Goal: Task Accomplishment & Management: Manage account settings

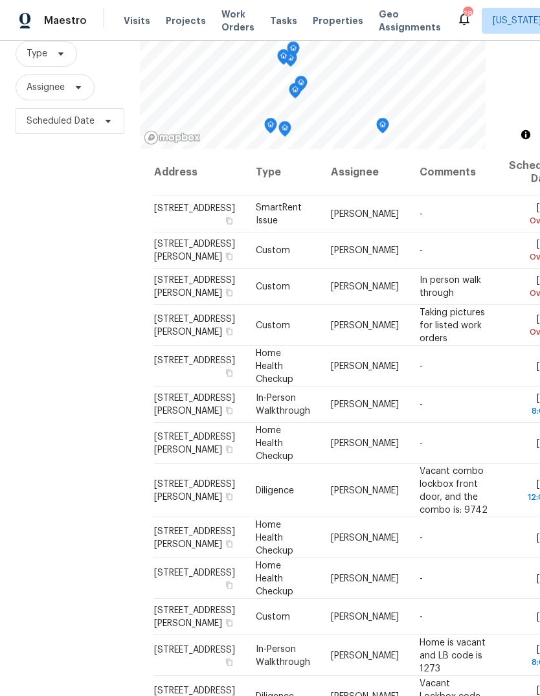
scroll to position [0, 2]
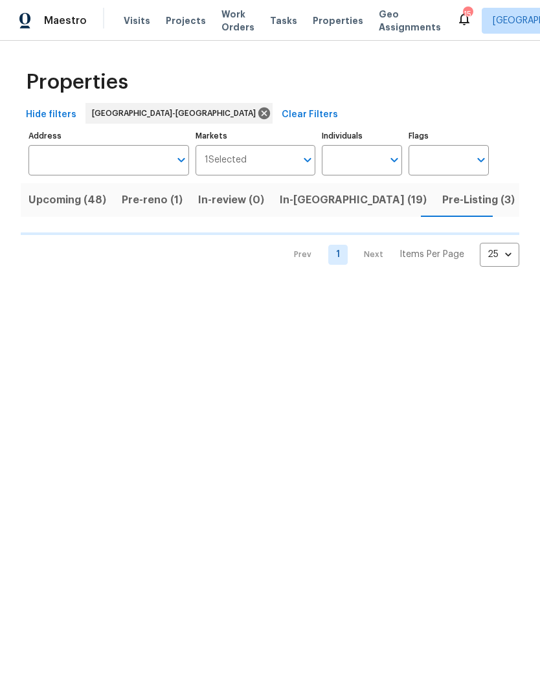
click at [294, 159] on input "Markets" at bounding box center [272, 160] width 50 height 30
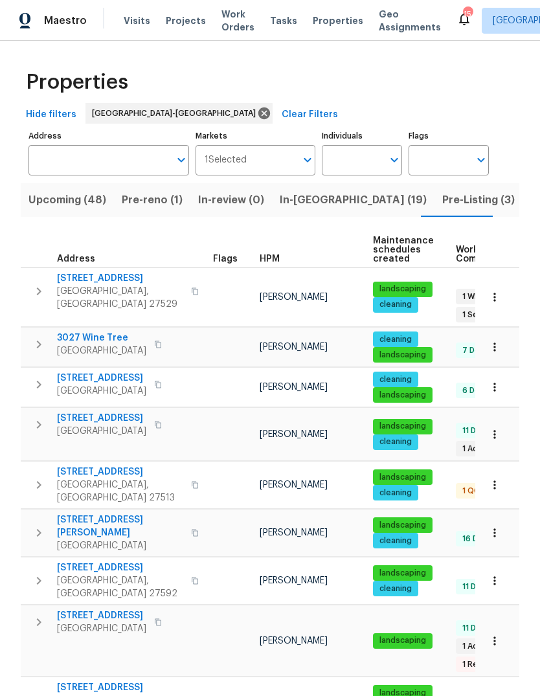
click at [306, 163] on icon "Open" at bounding box center [308, 160] width 16 height 16
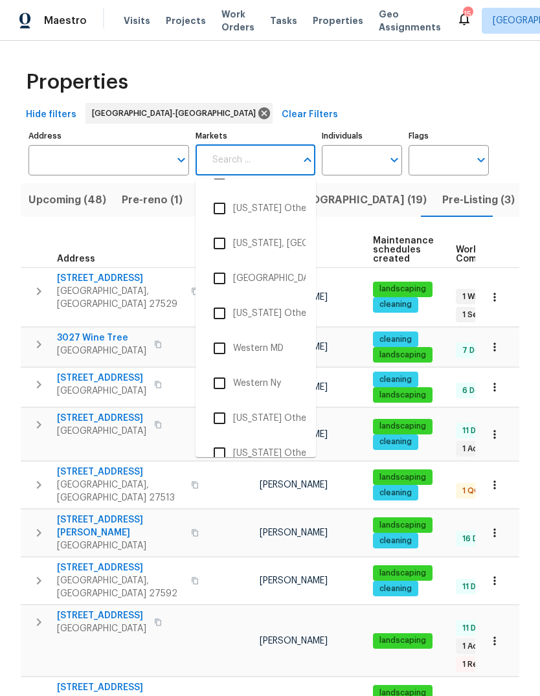
scroll to position [4435, 0]
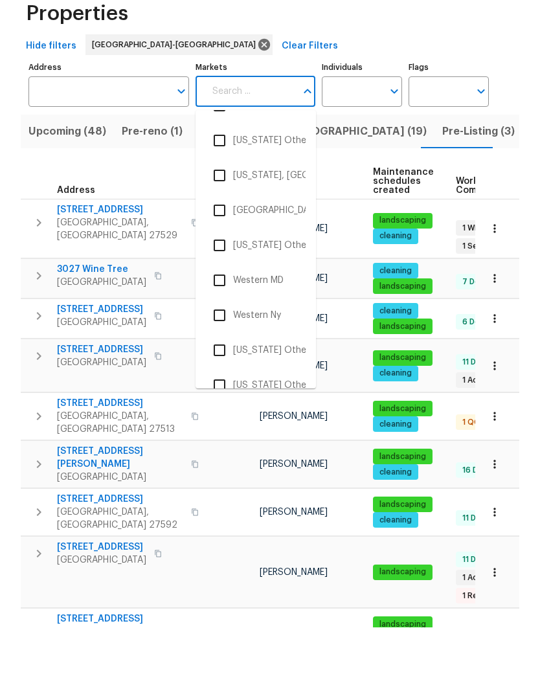
click at [218, 231] on input "checkbox" at bounding box center [219, 244] width 27 height 27
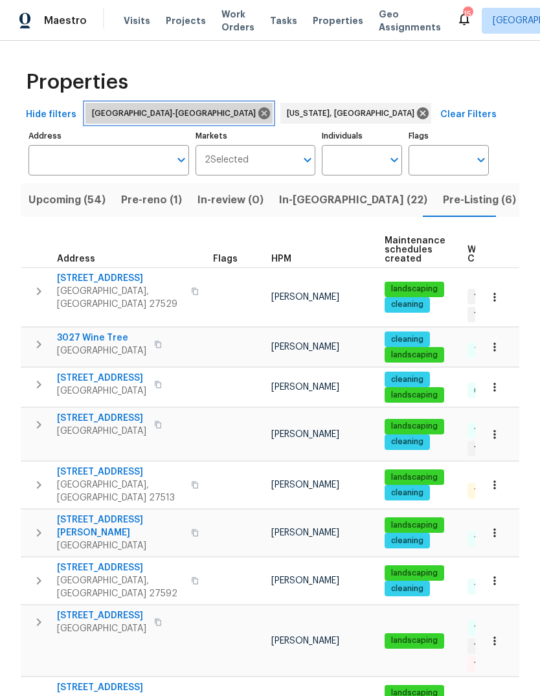
click at [257, 106] on icon at bounding box center [264, 113] width 14 height 14
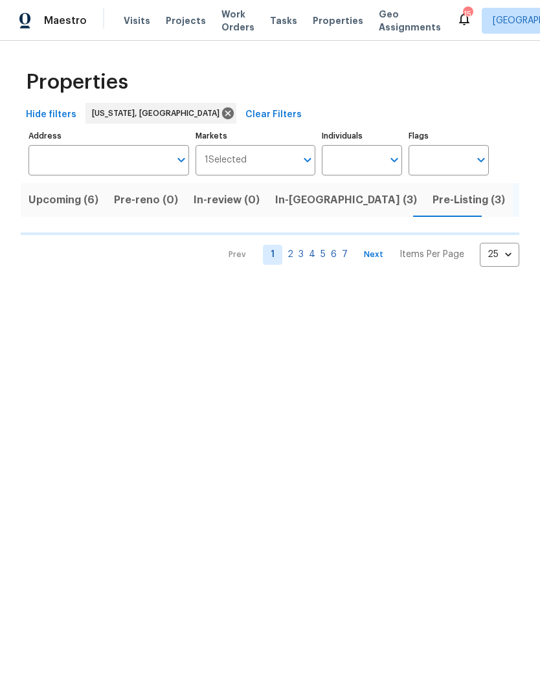
click at [290, 93] on div "Properties" at bounding box center [270, 82] width 499 height 41
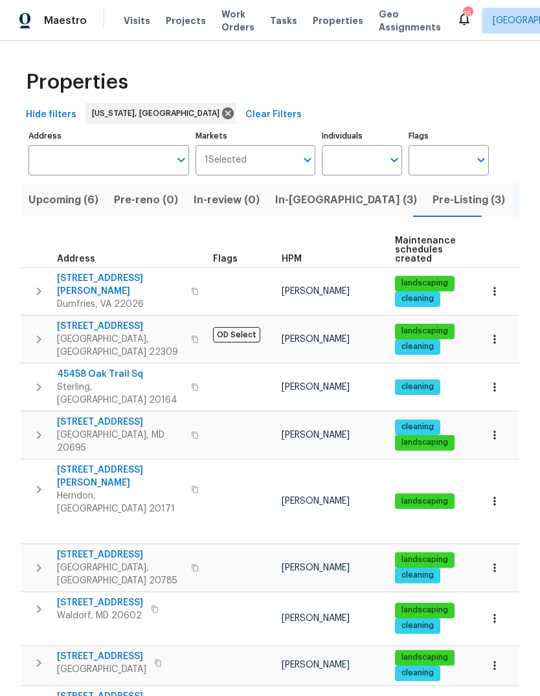
click at [291, 202] on span "In-reno (3)" at bounding box center [346, 200] width 142 height 18
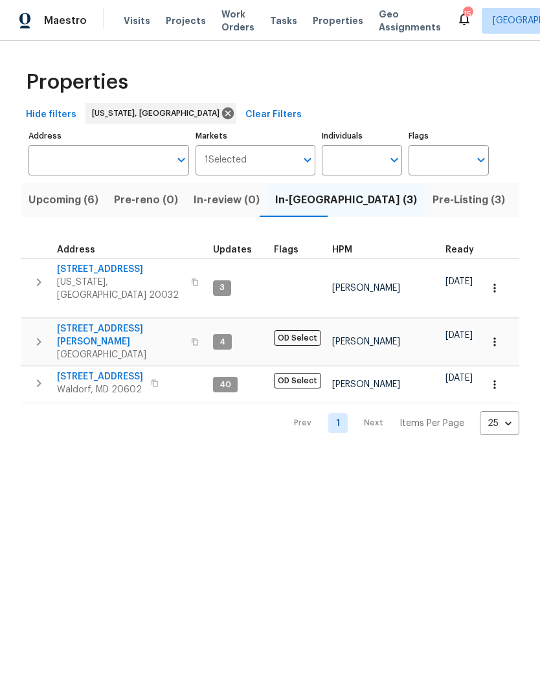
click at [433, 192] on span "Pre-Listing (3)" at bounding box center [469, 200] width 73 height 18
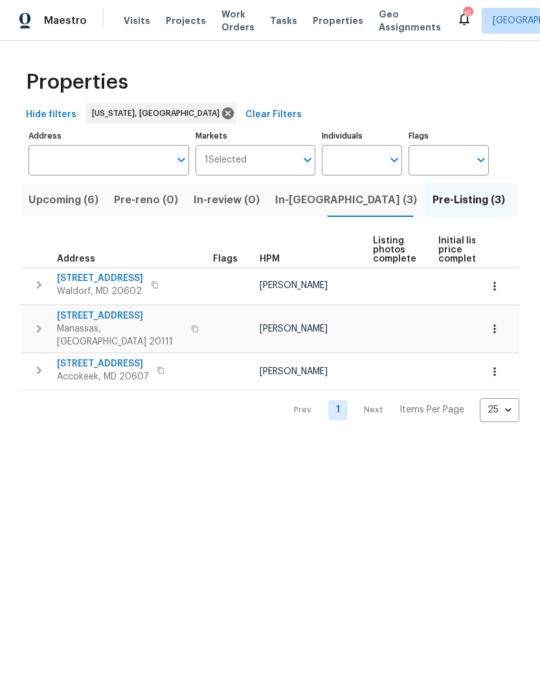
click at [293, 203] on span "In-reno (3)" at bounding box center [346, 200] width 142 height 18
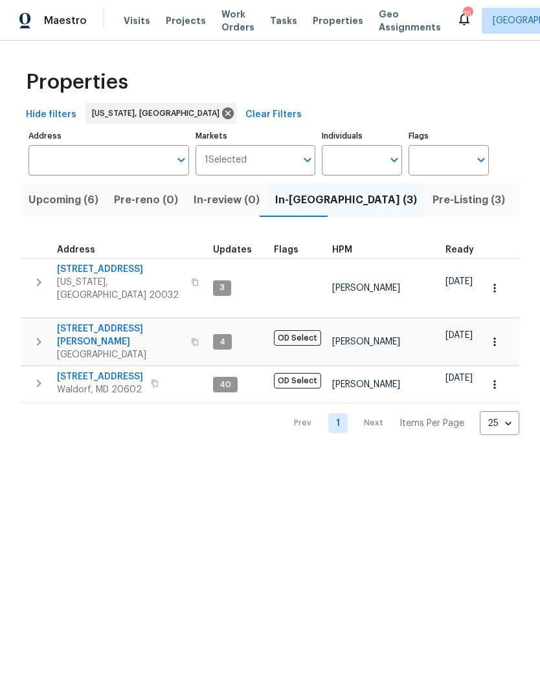
click at [48, 203] on span "Upcoming (6)" at bounding box center [64, 200] width 70 height 18
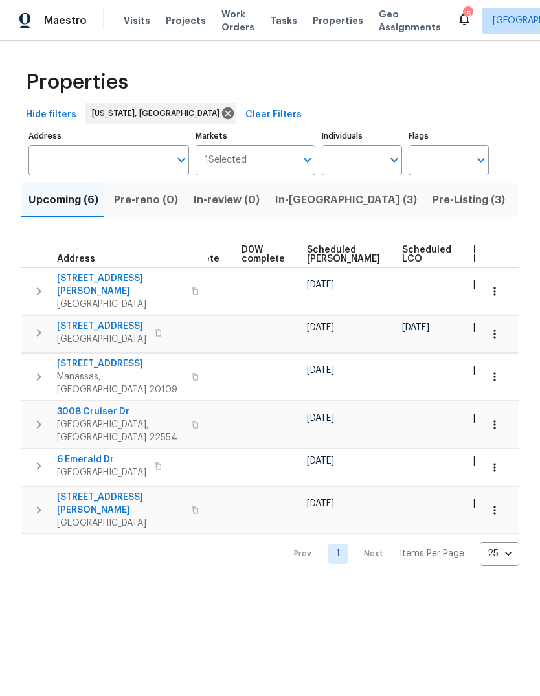
scroll to position [0, 325]
click at [474, 253] on span "Ready Date" at bounding box center [488, 255] width 29 height 18
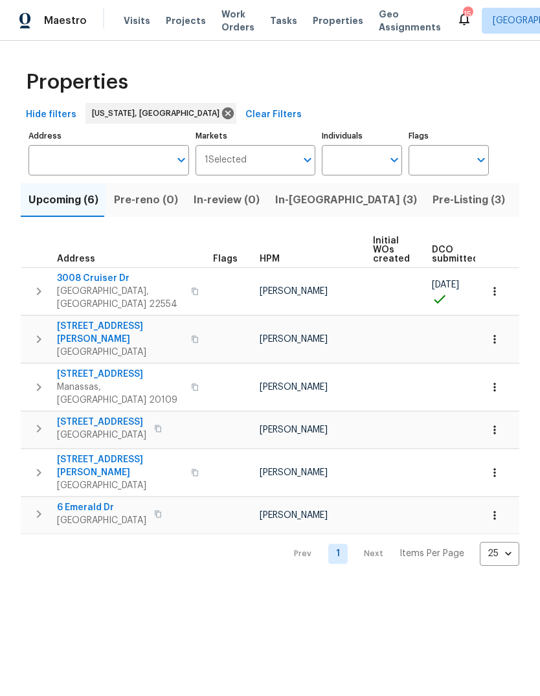
click at [298, 203] on span "In-reno (3)" at bounding box center [346, 200] width 142 height 18
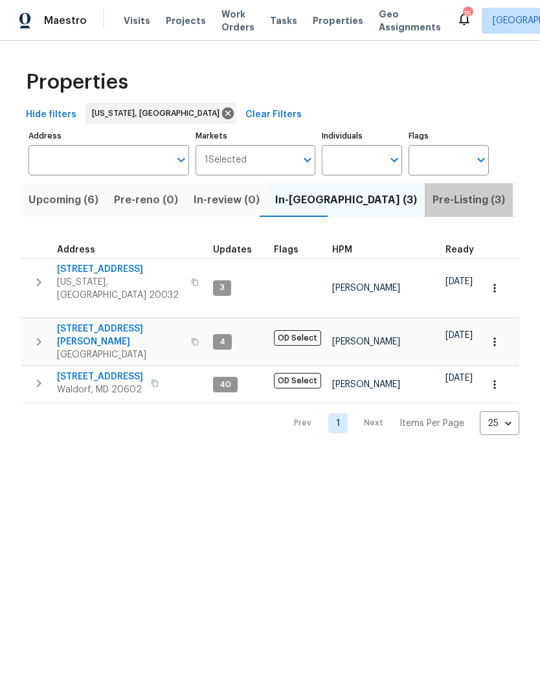
click at [433, 205] on span "Pre-Listing (3)" at bounding box center [469, 200] width 73 height 18
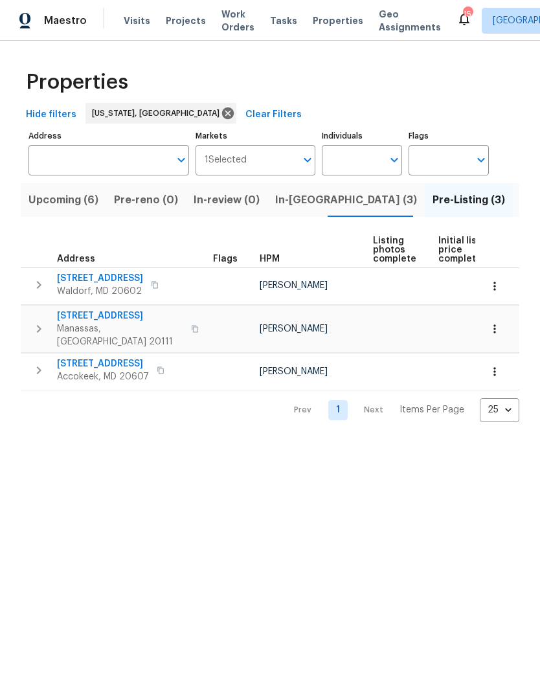
click at [521, 200] on span "Listed (36)" at bounding box center [549, 200] width 56 height 18
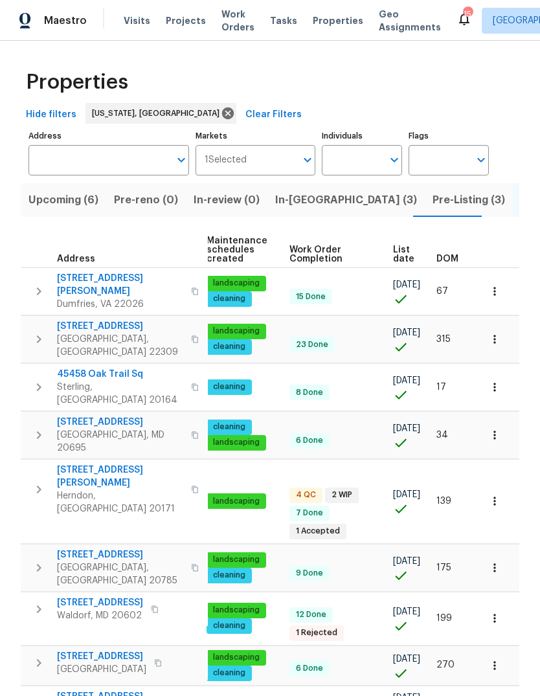
scroll to position [0, 189]
click at [448, 262] on span "DOM" at bounding box center [448, 259] width 22 height 9
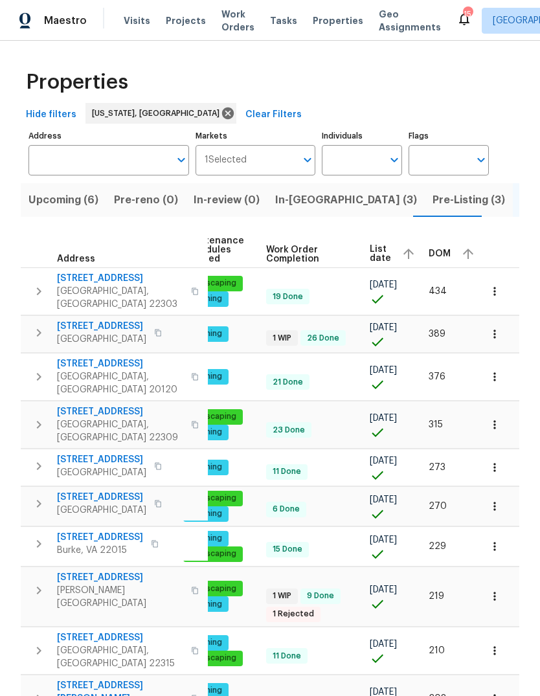
scroll to position [0, 211]
click at [433, 250] on span "DOM" at bounding box center [441, 253] width 22 height 9
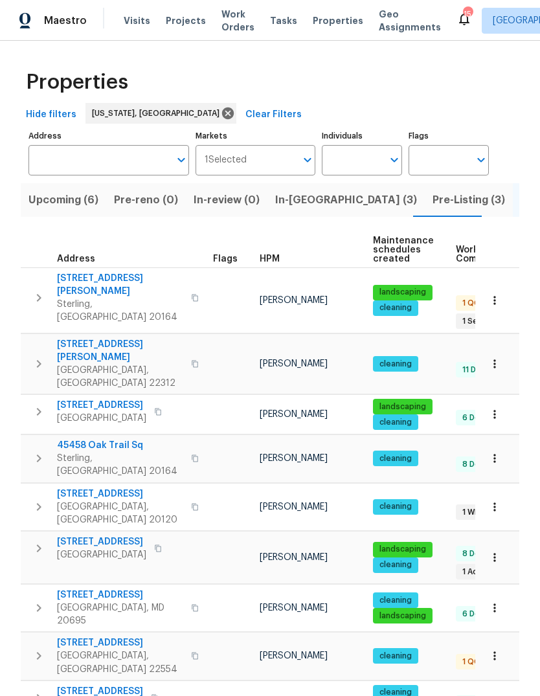
click at [26, 399] on button "button" at bounding box center [39, 412] width 26 height 26
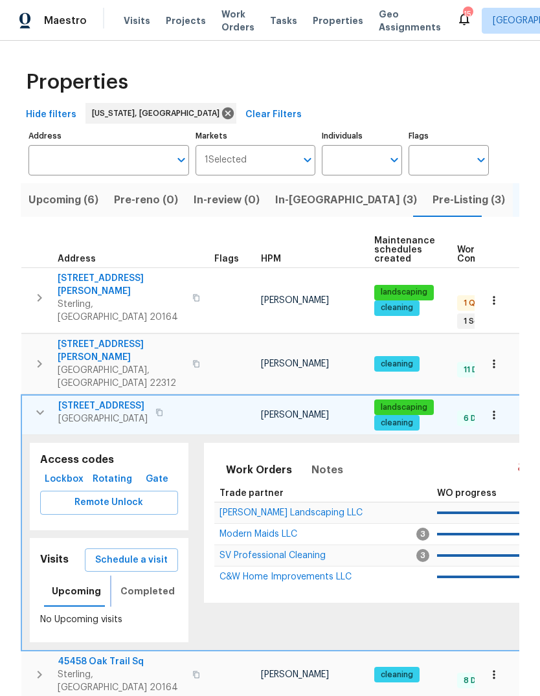
click at [139, 584] on span "Completed" at bounding box center [148, 592] width 54 height 16
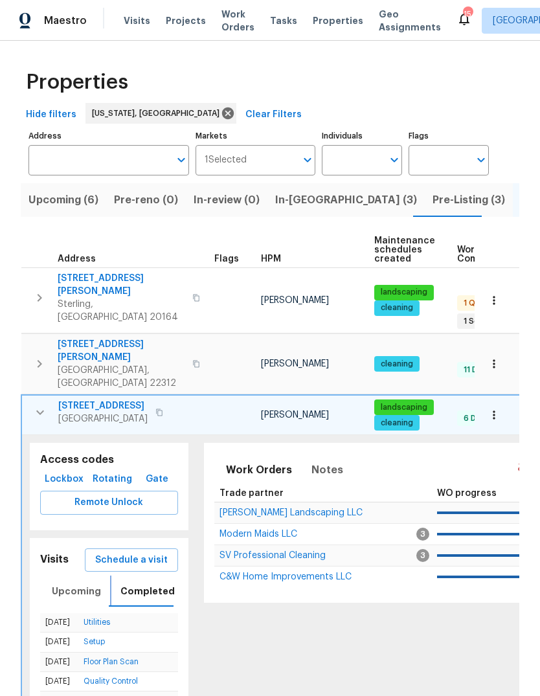
scroll to position [10, 0]
click at [69, 584] on span "Upcoming" at bounding box center [76, 592] width 49 height 16
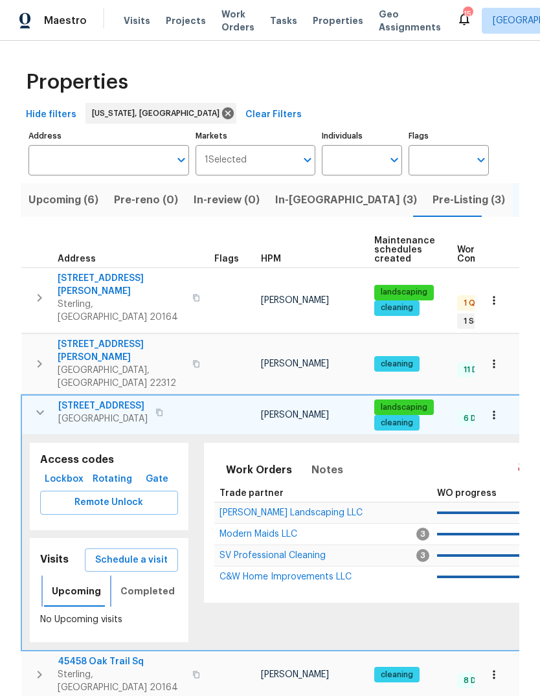
scroll to position [0, 0]
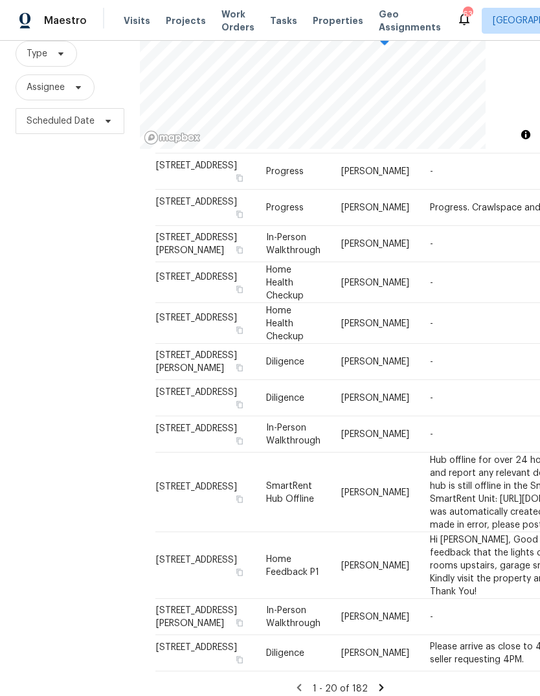
scroll to position [1725, 0]
click at [385, 682] on div "1 - 20 of 182" at bounding box center [339, 689] width 369 height 14
click at [383, 682] on icon at bounding box center [382, 688] width 12 height 12
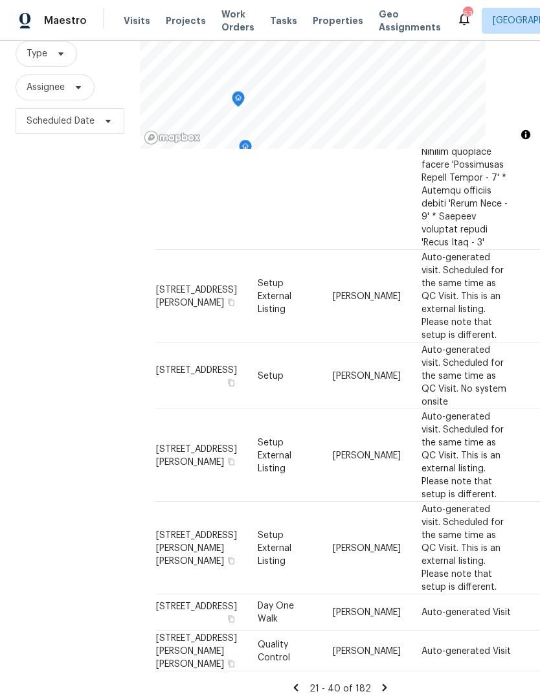
scroll to position [49, 0]
click at [302, 682] on icon at bounding box center [296, 688] width 12 height 12
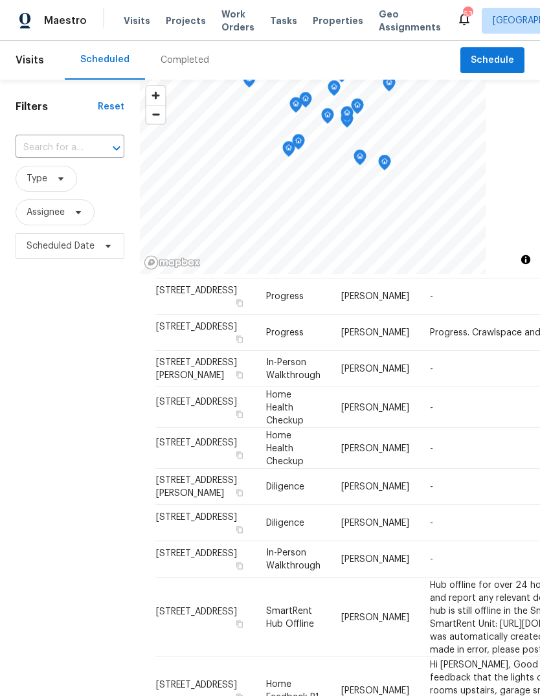
scroll to position [1725, 0]
click at [105, 254] on span "Scheduled Date" at bounding box center [70, 246] width 109 height 26
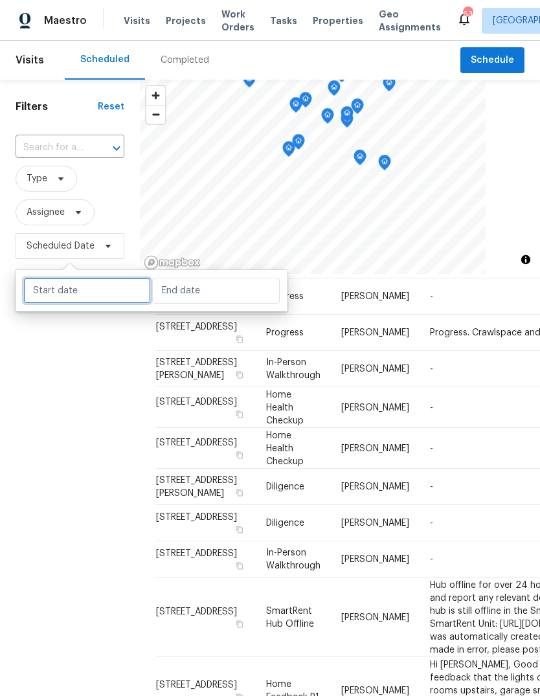
click at [108, 295] on input "text" at bounding box center [87, 291] width 128 height 26
select select "9"
select select "2025"
select select "10"
select select "2025"
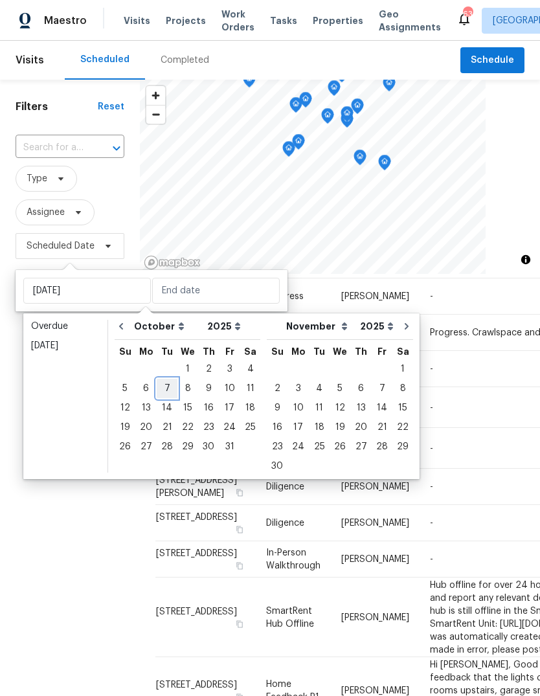
click at [170, 390] on div "7" at bounding box center [167, 389] width 21 height 18
type input "[DATE]"
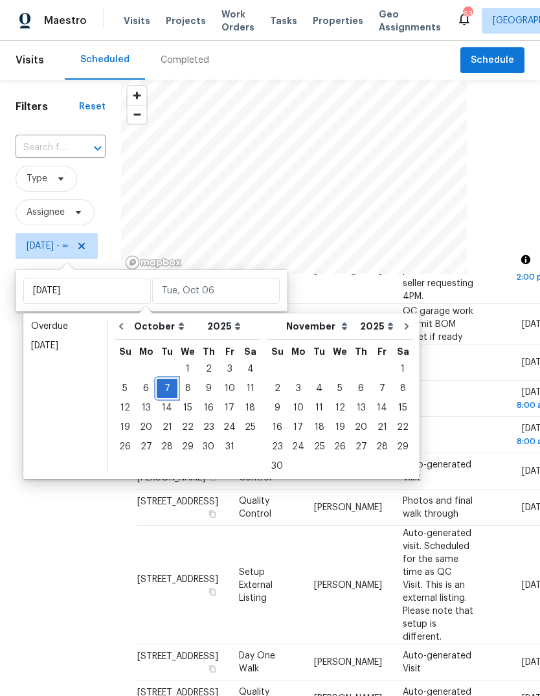
click at [170, 386] on div "7" at bounding box center [167, 389] width 21 height 18
type input "[DATE]"
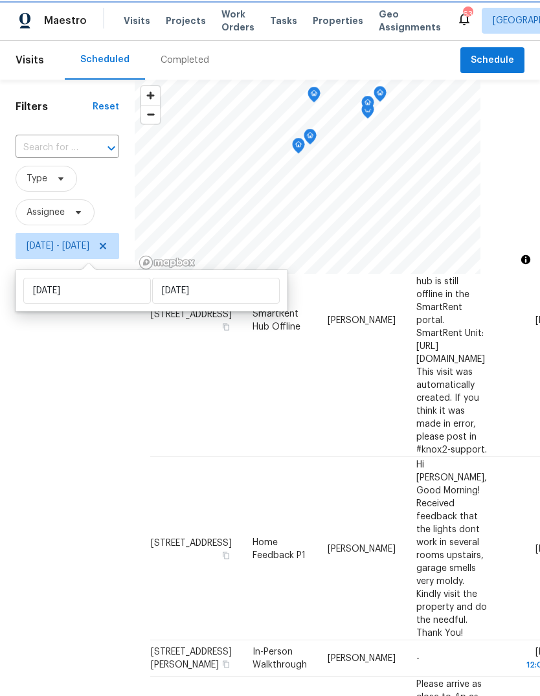
scroll to position [36, 0]
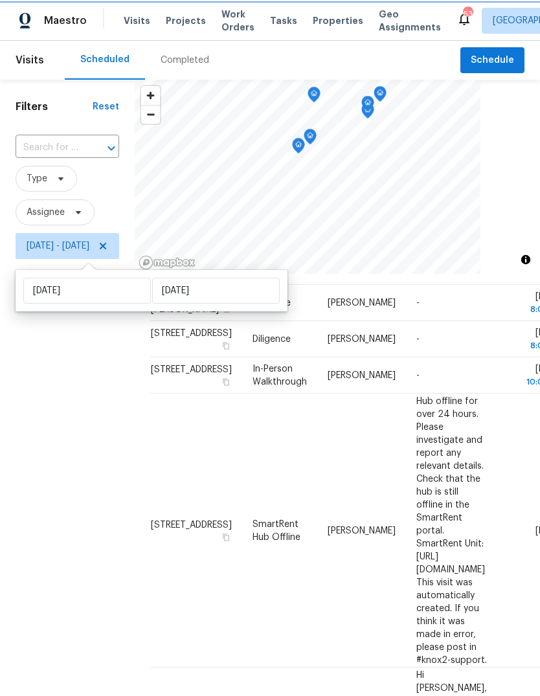
click at [84, 430] on div "Filters Reset ​ Type Assignee Tue, Oct 07 - Tue, Oct 07" at bounding box center [67, 456] width 135 height 752
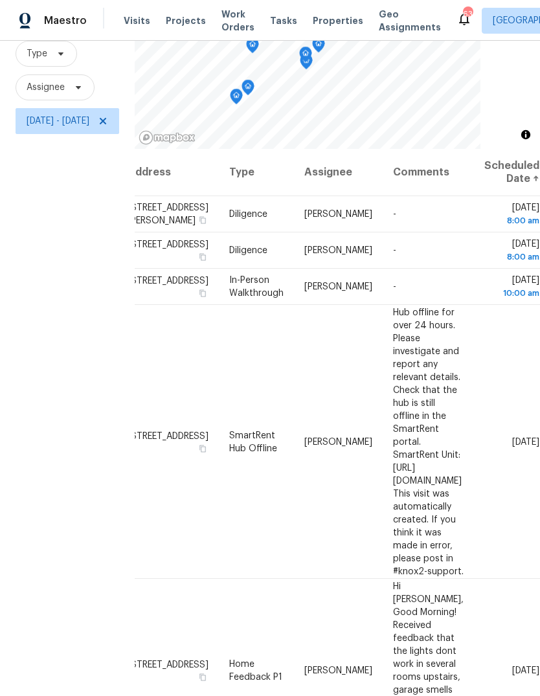
scroll to position [0, 149]
click at [0, 0] on icon at bounding box center [0, 0] width 0 height 0
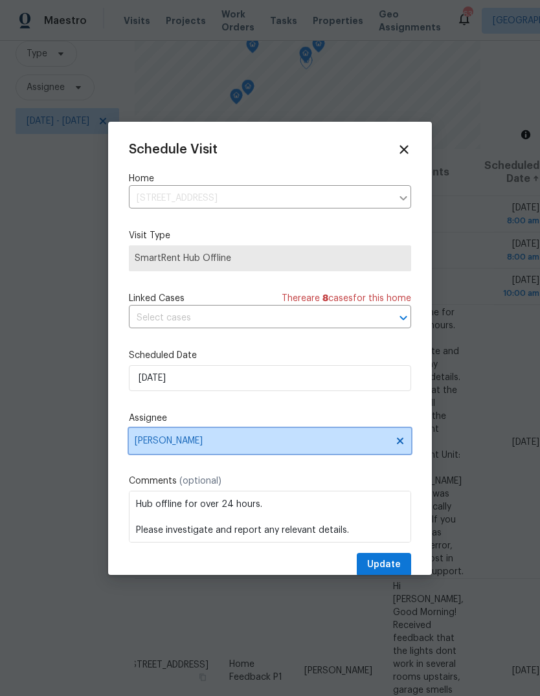
click at [189, 442] on span "Amanda Horton" at bounding box center [262, 441] width 254 height 10
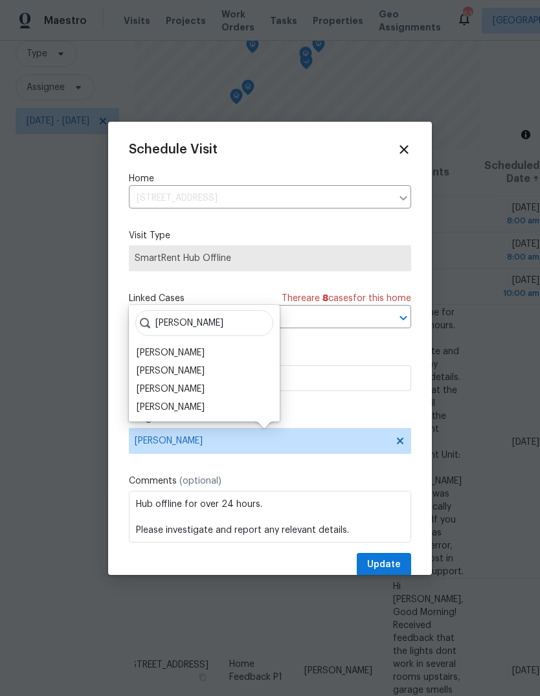
type input "Hunt"
click at [203, 389] on div "Hunter Anderson" at bounding box center [171, 389] width 68 height 13
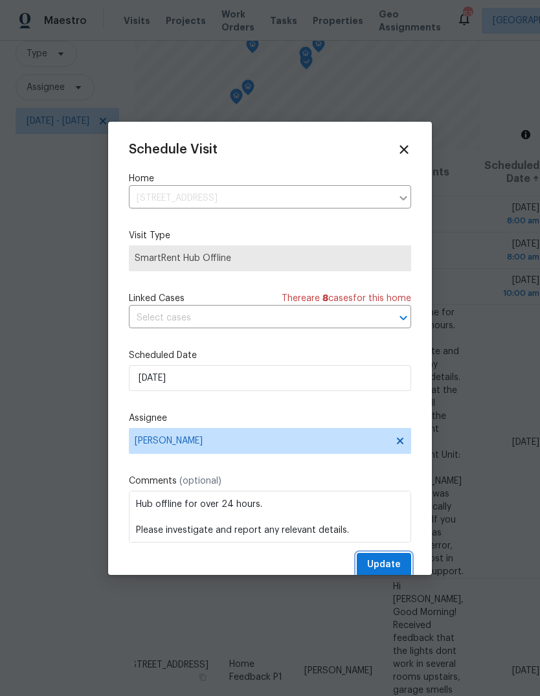
click at [385, 563] on span "Update" at bounding box center [384, 565] width 34 height 16
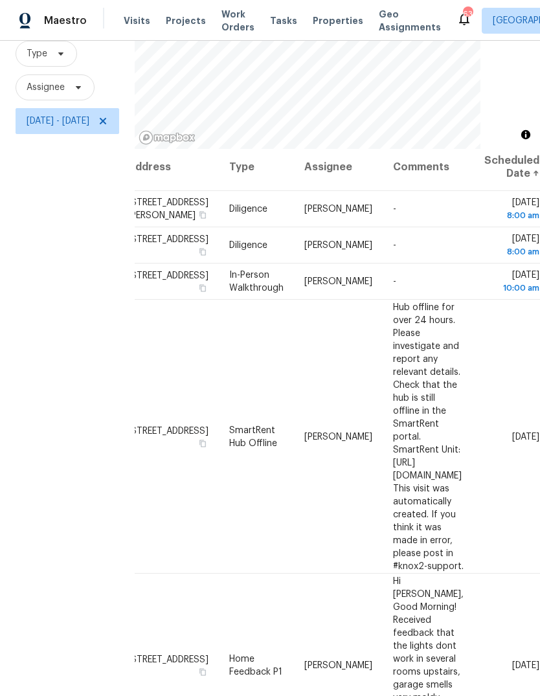
scroll to position [5, 149]
click at [0, 0] on icon at bounding box center [0, 0] width 0 height 0
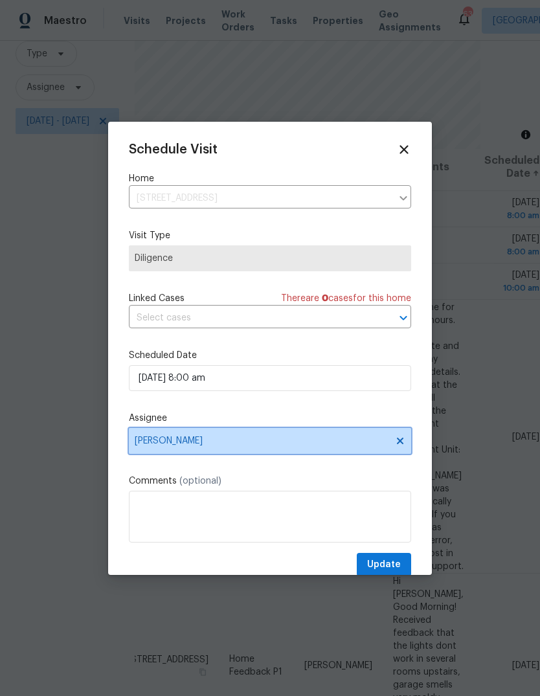
click at [203, 440] on span "Preston Sexton" at bounding box center [262, 441] width 254 height 10
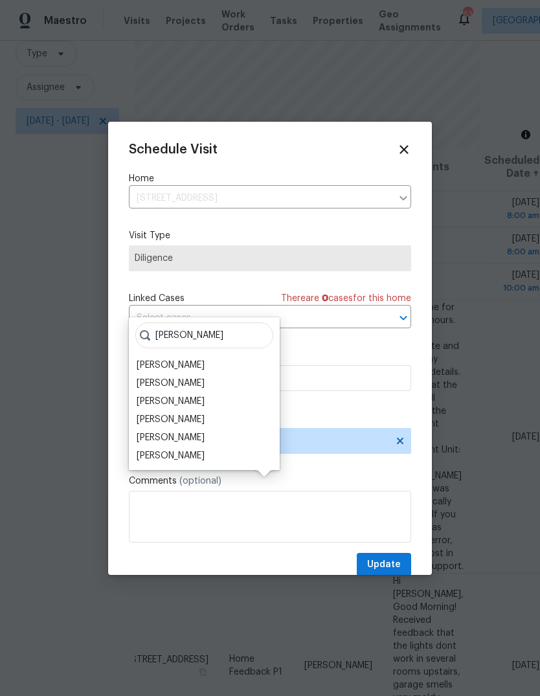
type input "Amanda"
click at [195, 359] on div "Amanda Horton" at bounding box center [171, 365] width 68 height 13
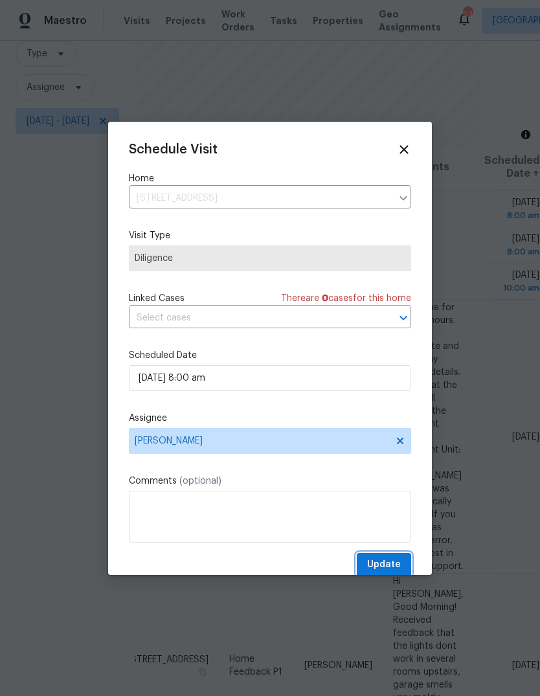
click at [395, 560] on span "Update" at bounding box center [384, 565] width 34 height 16
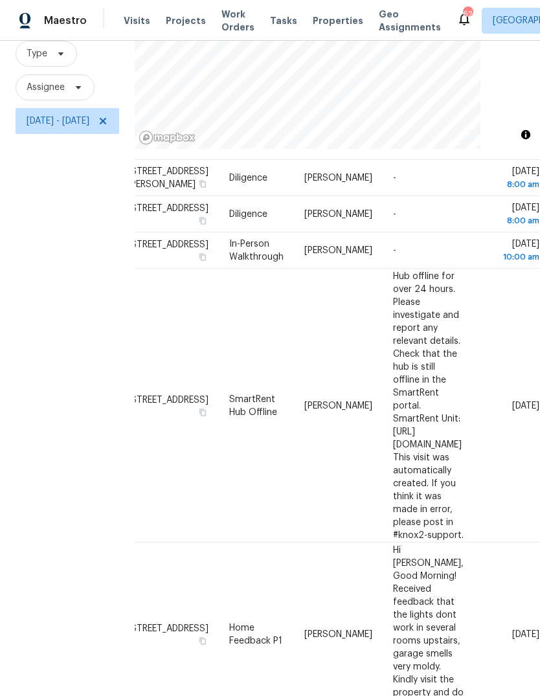
scroll to position [36, 149]
click at [0, 0] on icon at bounding box center [0, 0] width 0 height 0
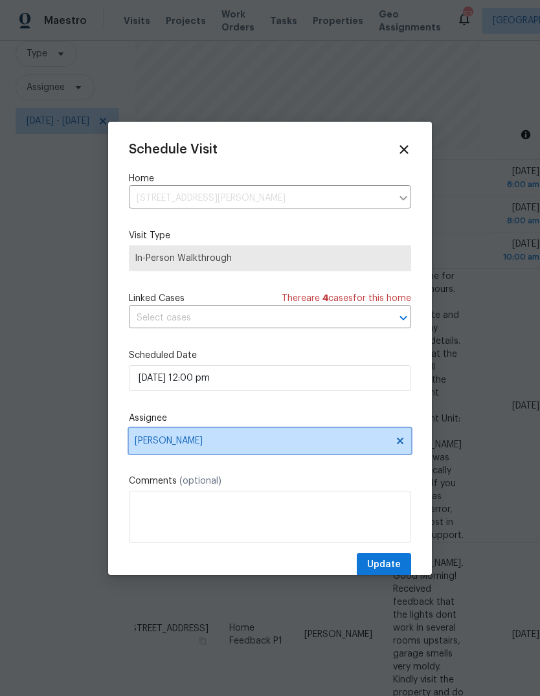
click at [185, 446] on span "Amanda Horton" at bounding box center [262, 441] width 254 height 10
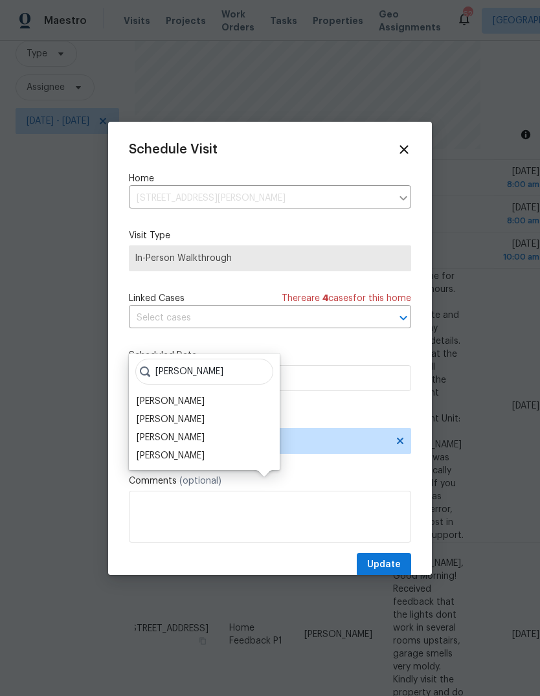
type input "Hunt"
click at [198, 431] on div "Hunter Anderson" at bounding box center [171, 437] width 68 height 13
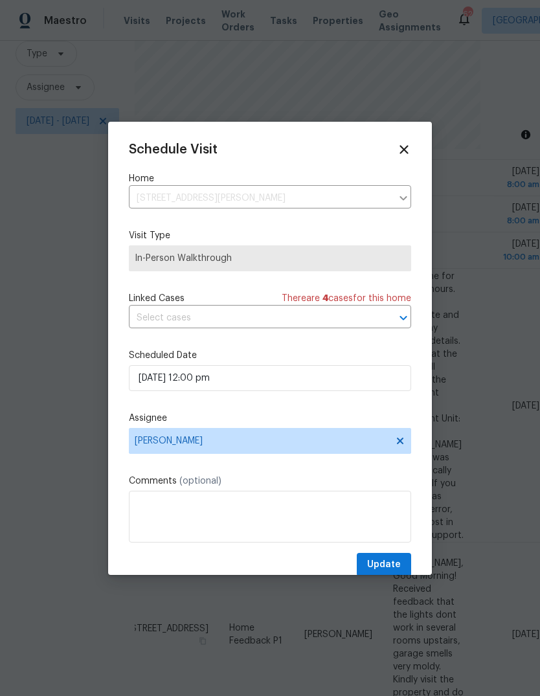
click at [392, 583] on div at bounding box center [270, 348] width 540 height 696
click at [396, 559] on button "Update" at bounding box center [384, 565] width 54 height 24
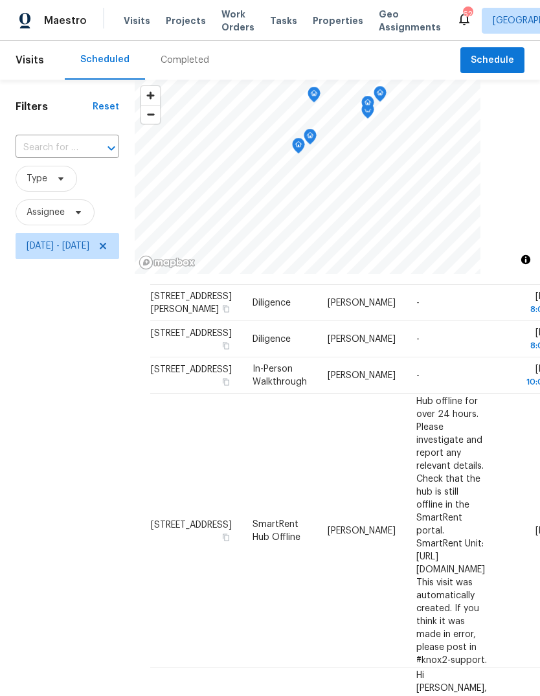
scroll to position [0, 0]
click at [55, 240] on span "Tue, Oct 07 - Tue, Oct 07" at bounding box center [58, 246] width 63 height 13
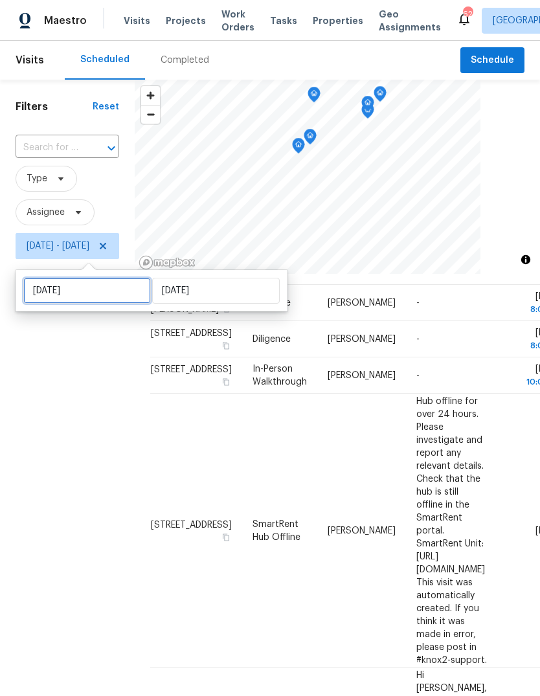
click at [52, 278] on input "[DATE]" at bounding box center [87, 291] width 128 height 26
select select "9"
select select "2025"
select select "10"
select select "2025"
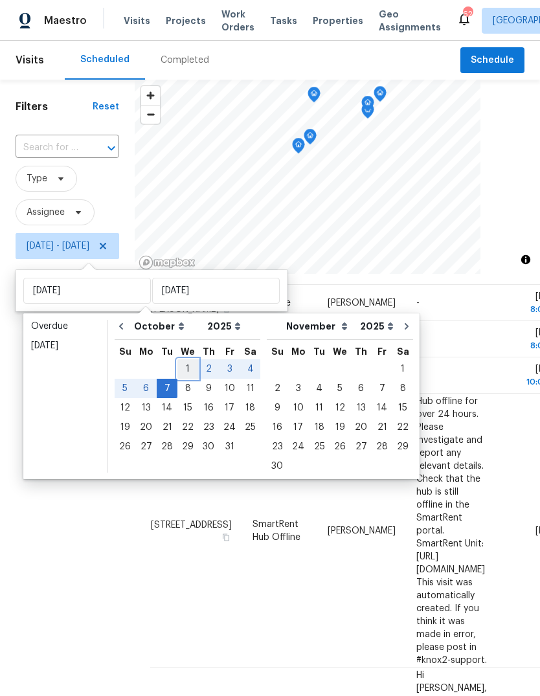
click at [183, 360] on div "1" at bounding box center [188, 369] width 21 height 18
type input "[DATE]"
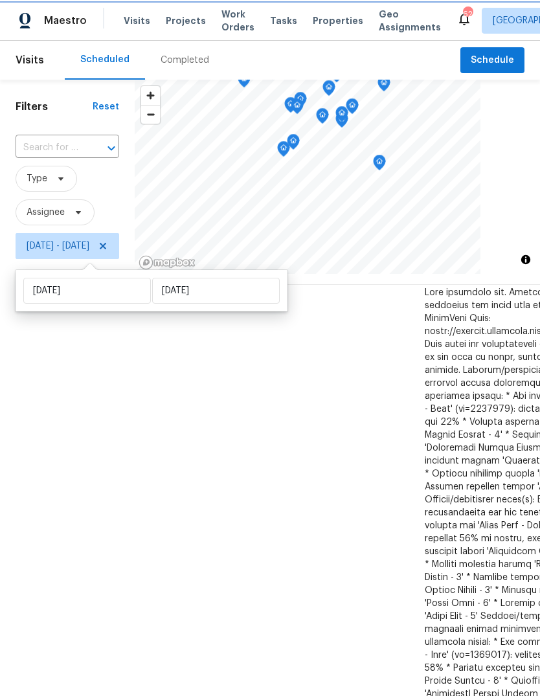
click at [42, 455] on div "Filters Reset ​ Type Assignee Wed, Oct 01 - Tue, Oct 07" at bounding box center [67, 456] width 135 height 752
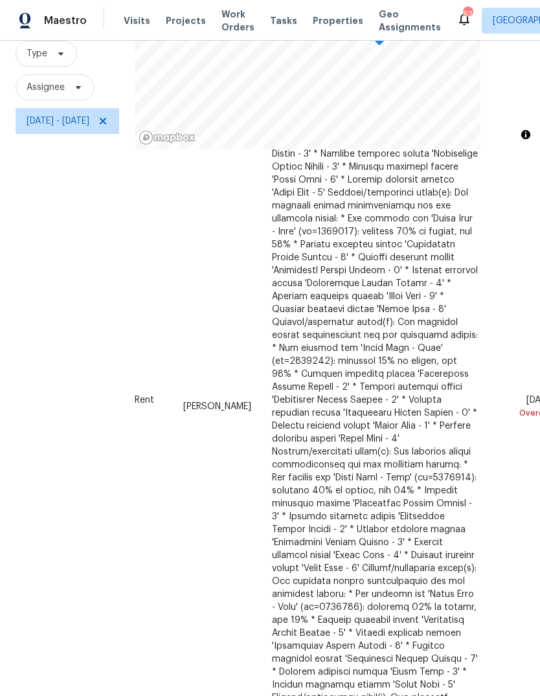
scroll to position [338, 152]
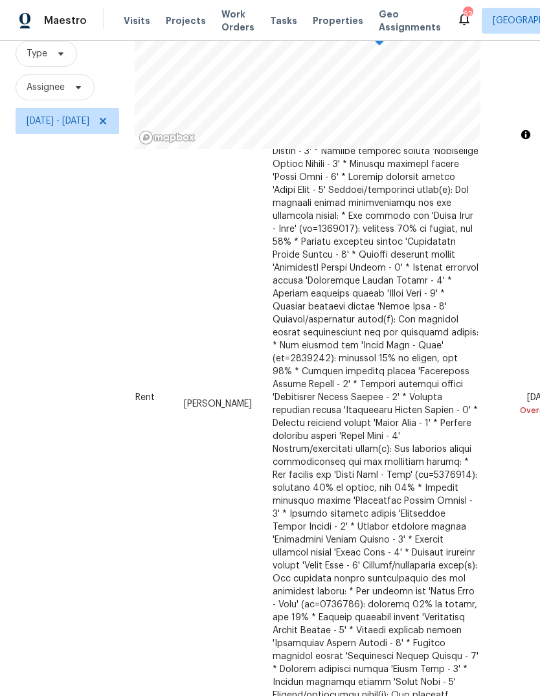
click at [0, 0] on icon at bounding box center [0, 0] width 0 height 0
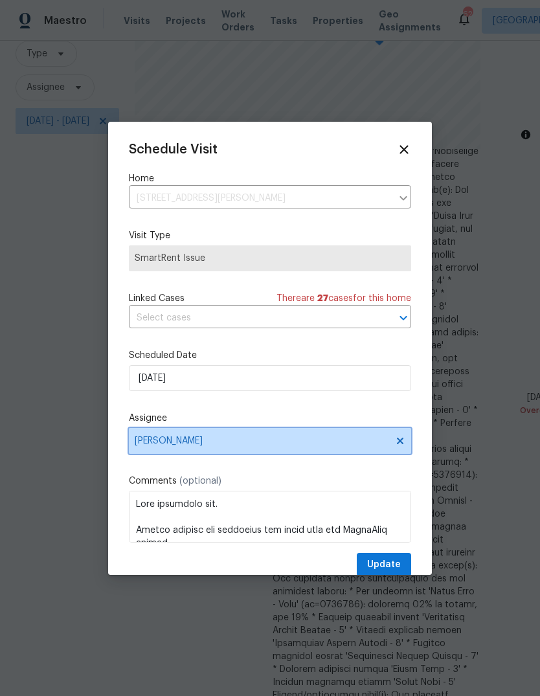
click at [193, 452] on span "Amanda Horton" at bounding box center [270, 441] width 282 height 26
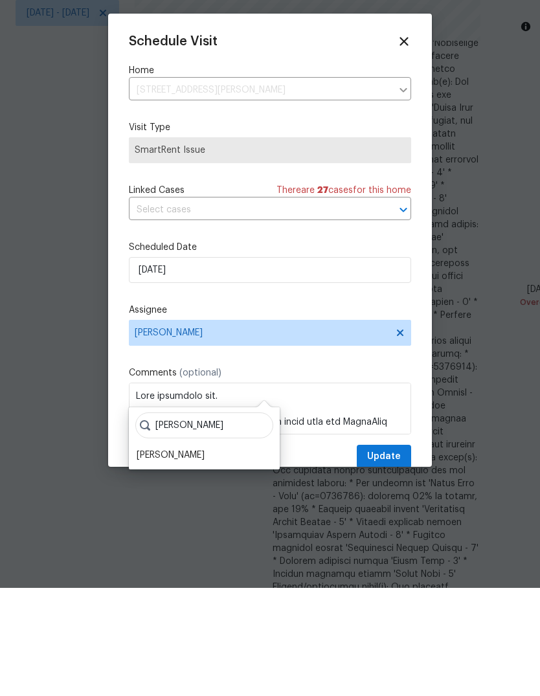
type input "Shawn"
click at [166, 557] on div "Shawn Wise" at bounding box center [171, 563] width 68 height 13
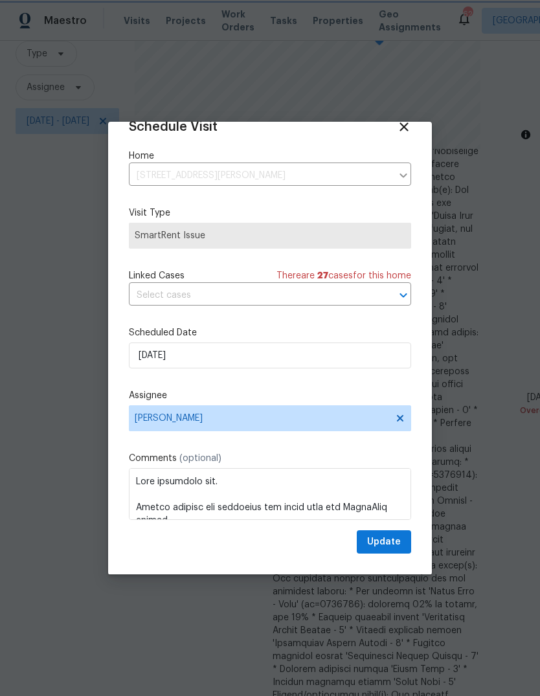
scroll to position [25, 0]
click at [315, 347] on input "10/4/2025" at bounding box center [270, 356] width 282 height 26
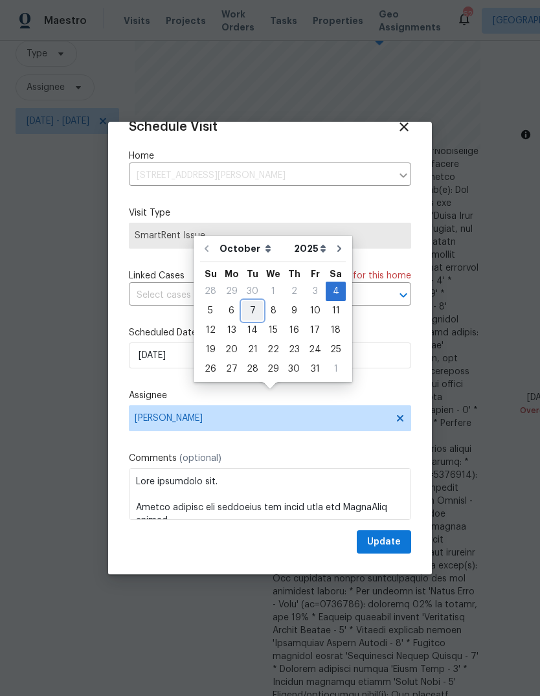
click at [245, 302] on div "7" at bounding box center [252, 311] width 21 height 18
type input "10/7/2025"
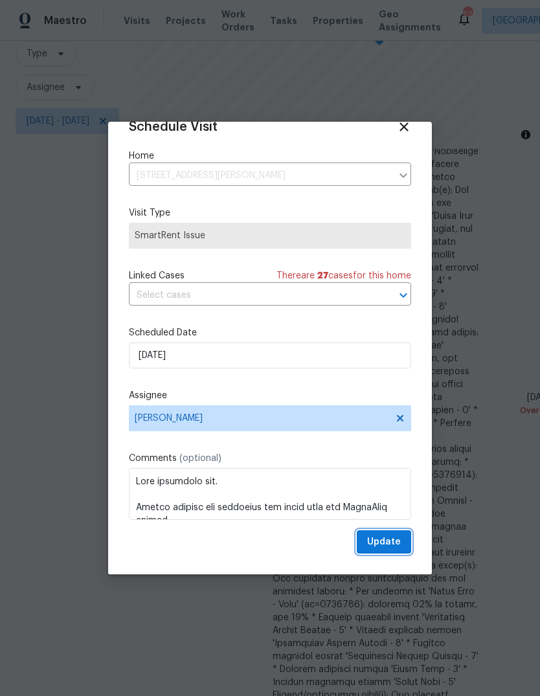
click at [393, 554] on button "Update" at bounding box center [384, 543] width 54 height 24
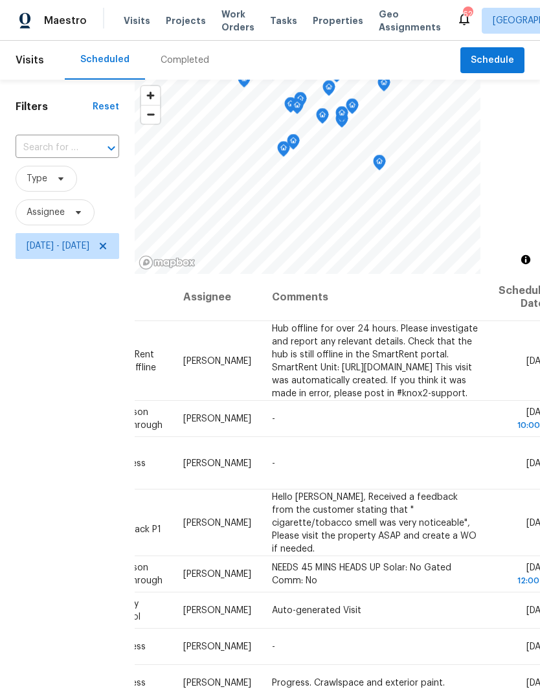
scroll to position [0, 152]
click at [0, 0] on icon at bounding box center [0, 0] width 0 height 0
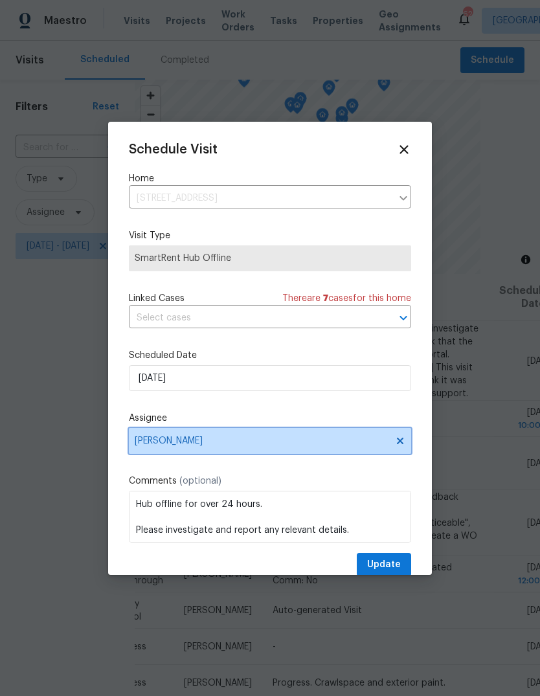
click at [218, 442] on span "Preston Sexton" at bounding box center [262, 441] width 254 height 10
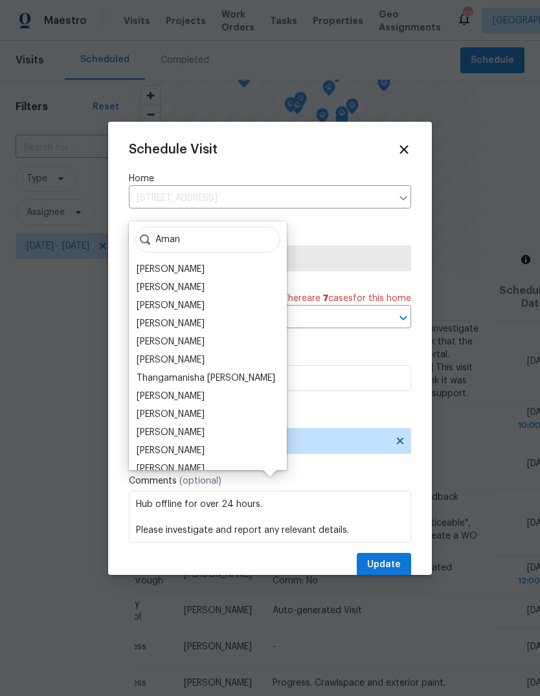
type input "Aman"
click at [190, 263] on div "Amanda Horton" at bounding box center [171, 269] width 68 height 13
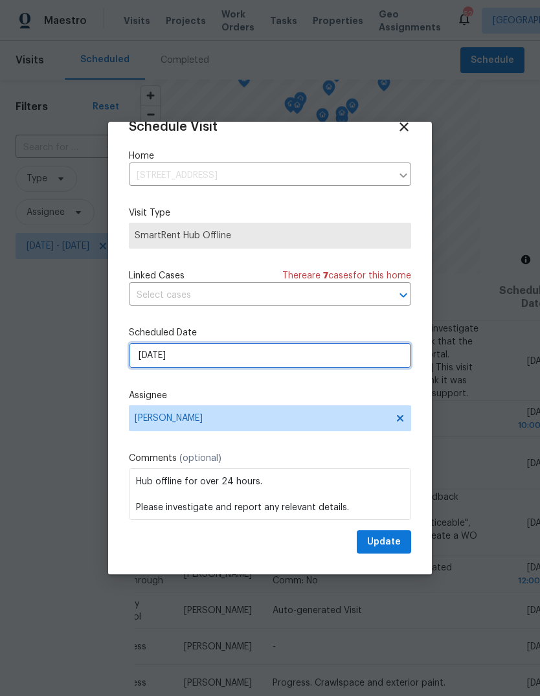
click at [164, 358] on input "10/6/2025" at bounding box center [270, 356] width 282 height 26
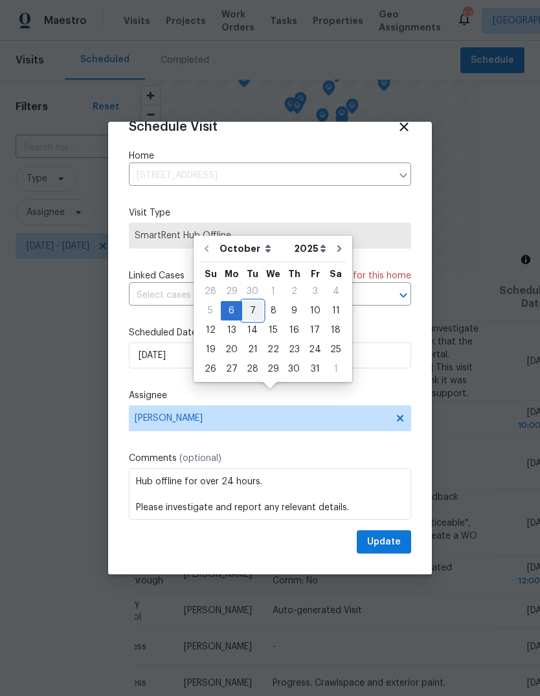
click at [248, 302] on div "7" at bounding box center [252, 311] width 21 height 18
type input "10/7/2025"
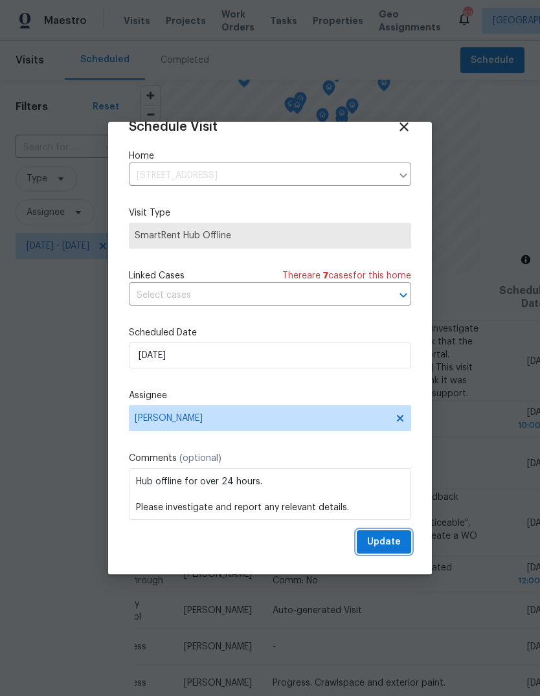
click at [400, 535] on span "Update" at bounding box center [384, 542] width 34 height 16
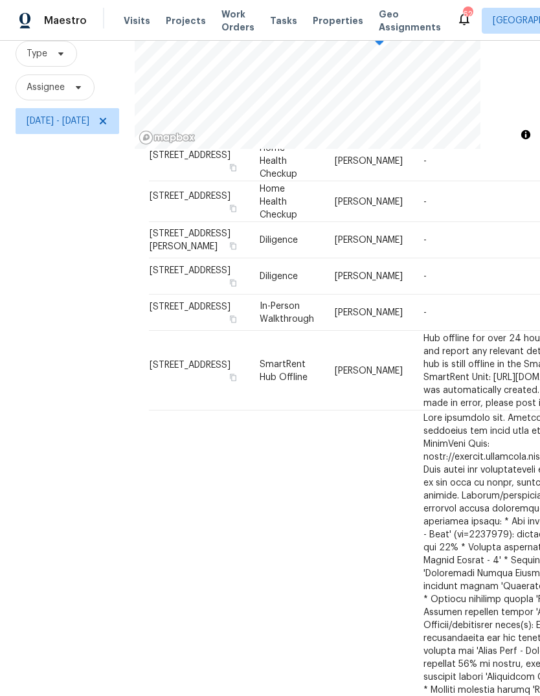
scroll to position [0, 0]
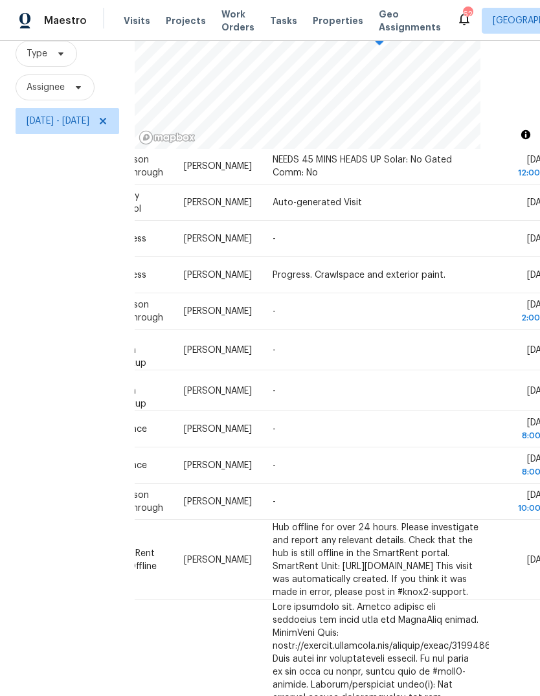
click at [0, 0] on icon at bounding box center [0, 0] width 0 height 0
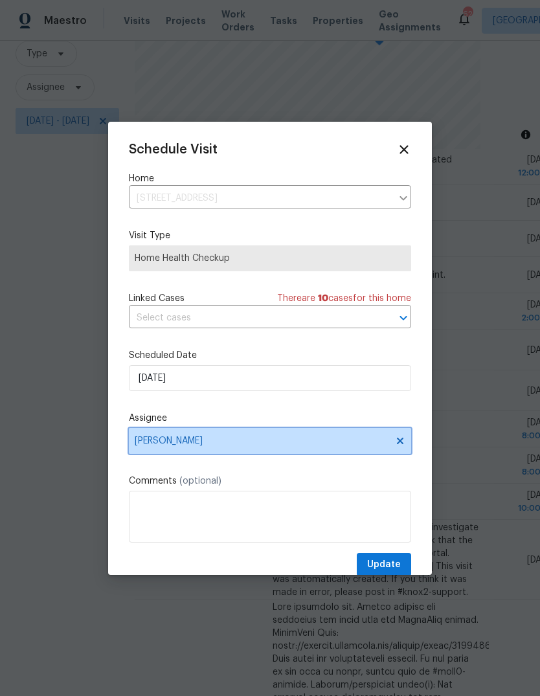
click at [203, 441] on span "Wayne Putnam" at bounding box center [262, 441] width 254 height 10
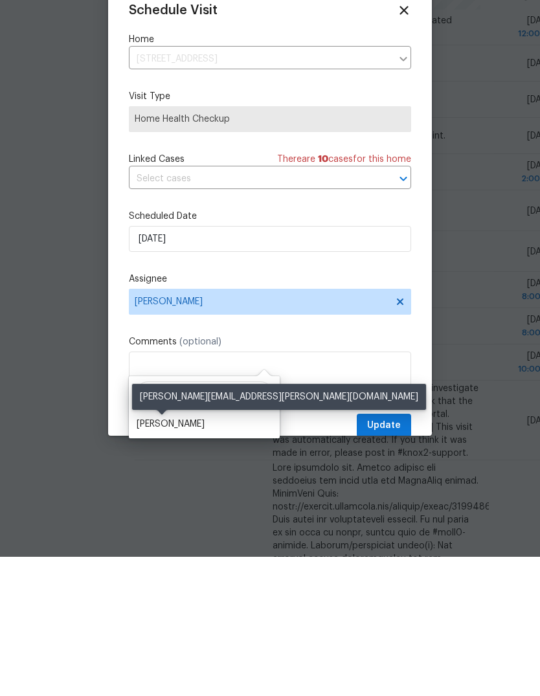
type input "Shawn"
click at [170, 557] on div "Shawn Wise" at bounding box center [171, 563] width 68 height 13
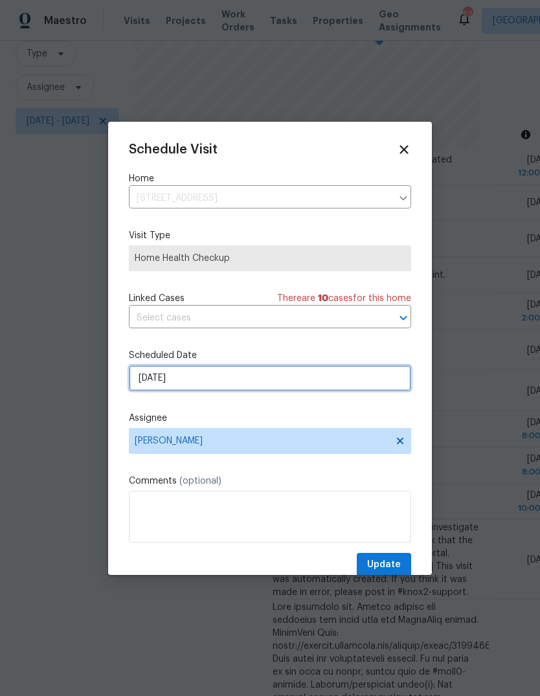
click at [315, 377] on input "10/6/2025" at bounding box center [270, 378] width 282 height 26
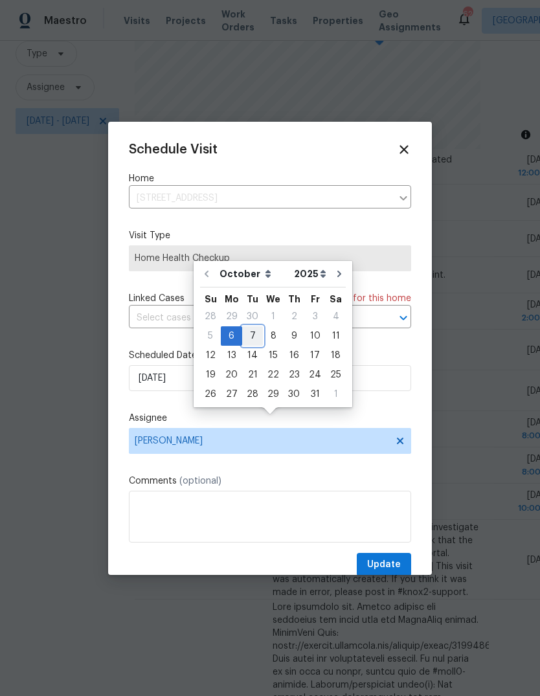
click at [247, 327] on div "7" at bounding box center [252, 336] width 21 height 18
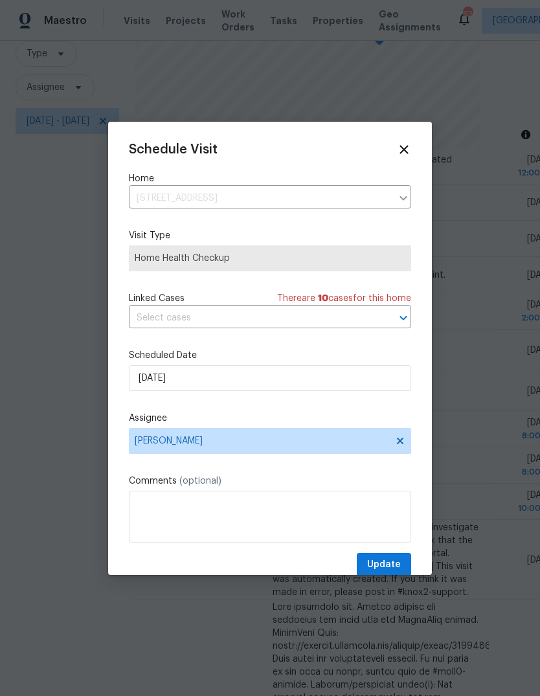
type input "10/7/2025"
click at [395, 566] on span "Update" at bounding box center [384, 565] width 34 height 16
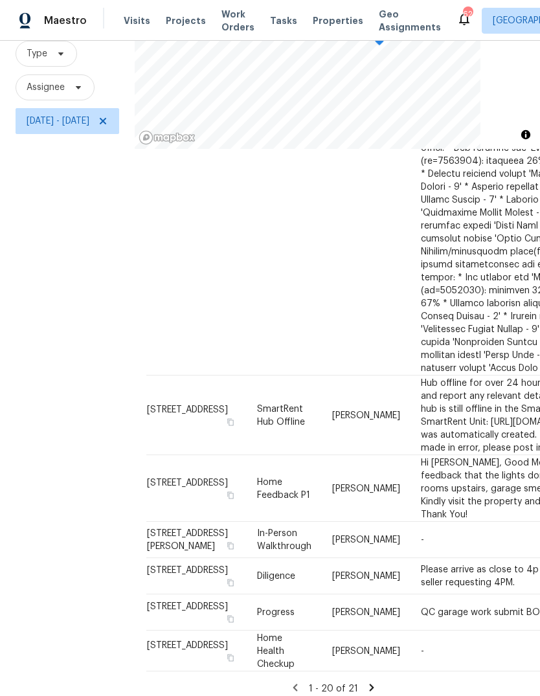
click at [398, 682] on div "1 - 20 of 21" at bounding box center [333, 689] width 374 height 14
click at [378, 682] on icon at bounding box center [372, 688] width 12 height 12
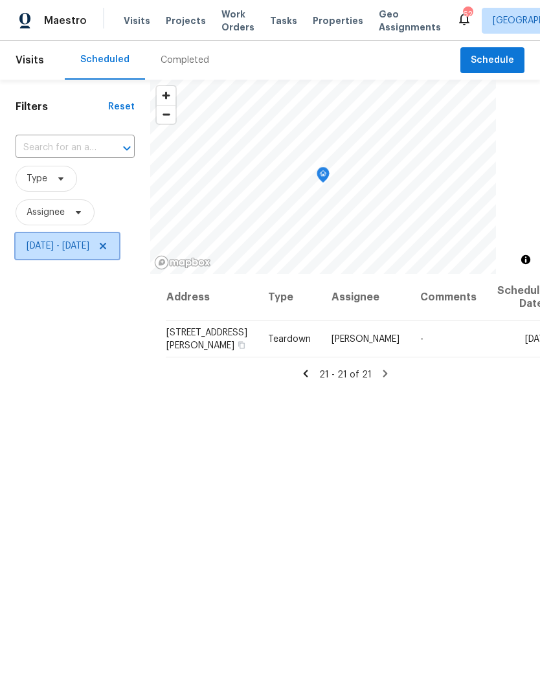
click at [29, 246] on span "Wed, Oct 01 - Tue, Oct 07" at bounding box center [58, 246] width 63 height 13
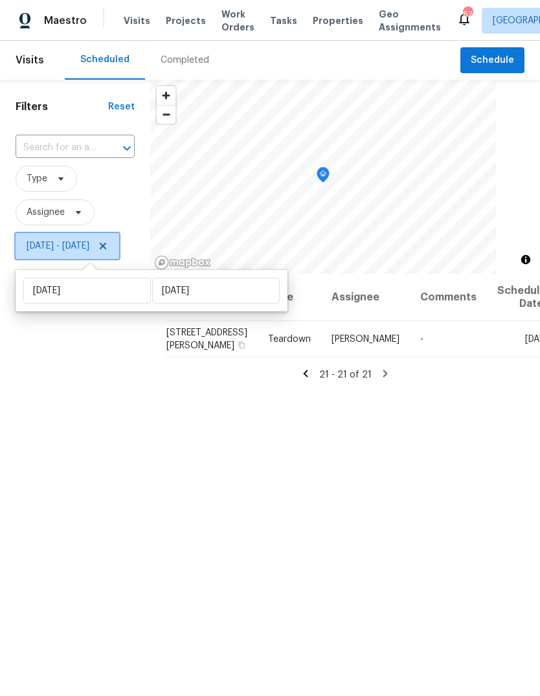
click at [108, 243] on icon at bounding box center [103, 246] width 10 height 10
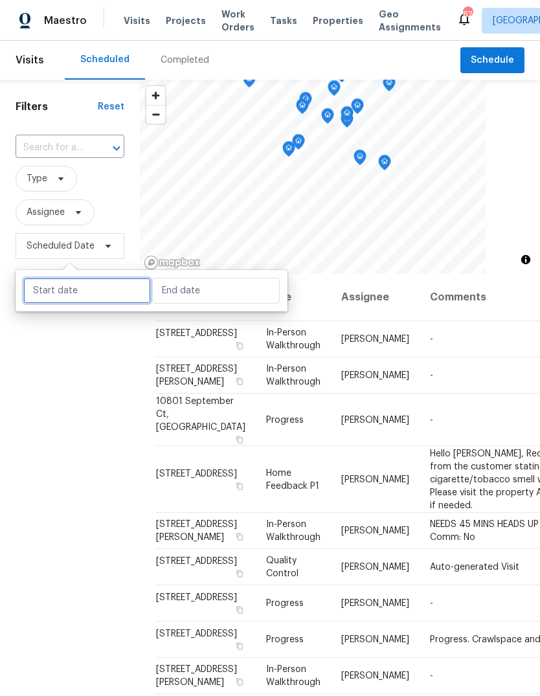
click at [63, 290] on input "text" at bounding box center [87, 291] width 128 height 26
select select "9"
select select "2025"
select select "10"
select select "2025"
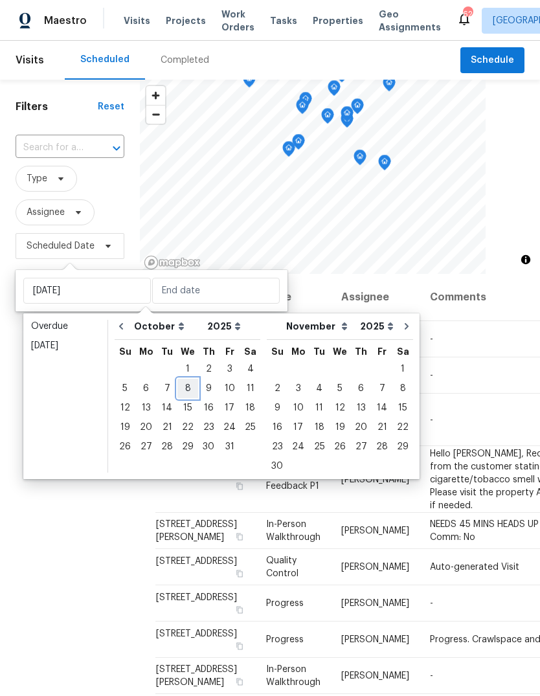
click at [180, 391] on div "8" at bounding box center [188, 389] width 21 height 18
type input "[DATE]"
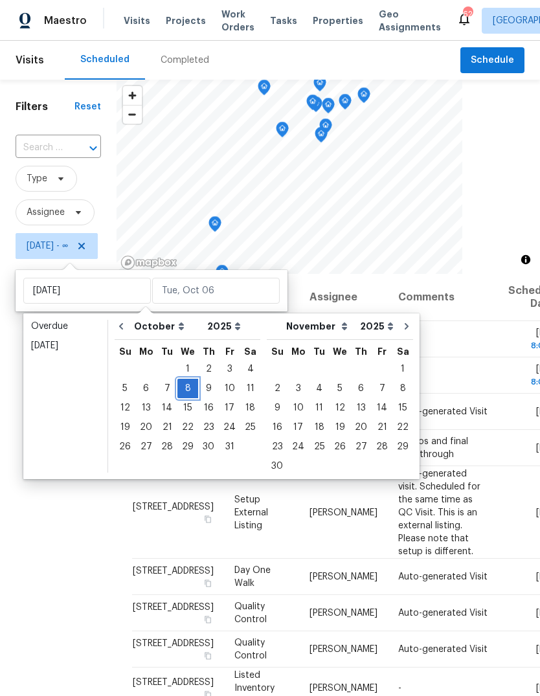
click at [187, 387] on div "8" at bounding box center [188, 389] width 21 height 18
type input "[DATE]"
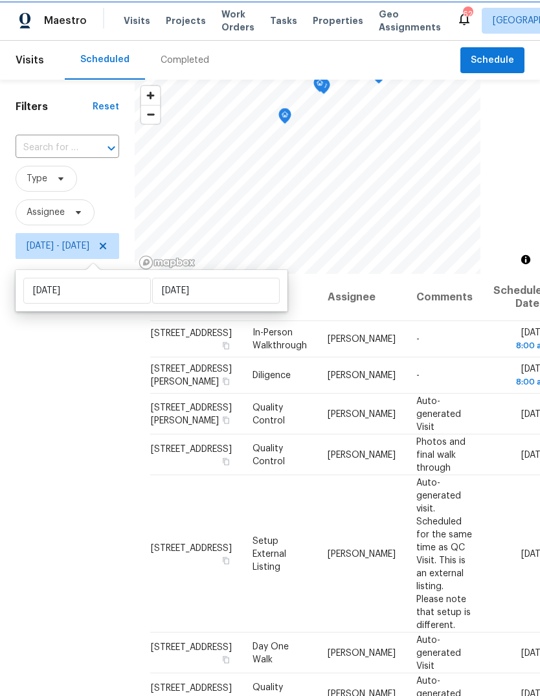
click at [41, 425] on div "Filters Reset ​ Type Assignee Wed, Oct 08 - Wed, Oct 08" at bounding box center [67, 456] width 135 height 752
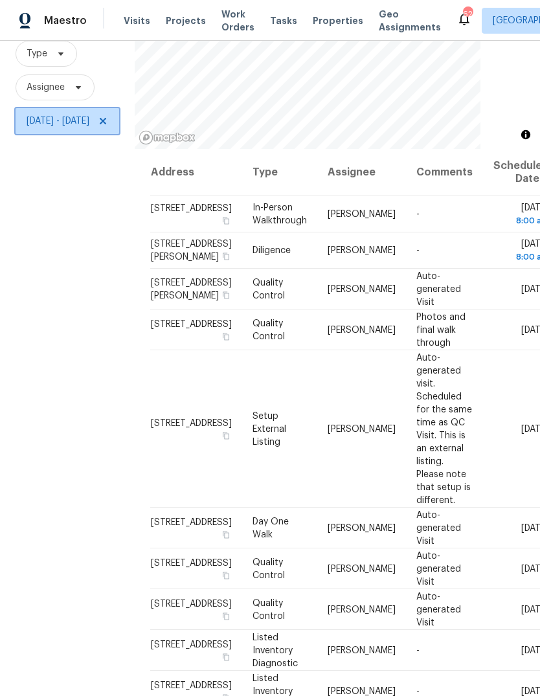
click at [108, 120] on icon at bounding box center [103, 121] width 10 height 10
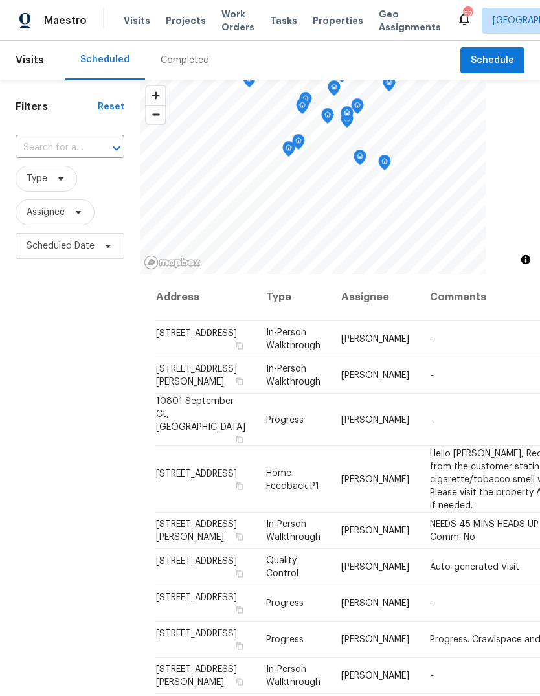
click at [77, 148] on input "text" at bounding box center [52, 148] width 73 height 20
type input "9800"
click at [67, 174] on li "9800 Treymore Dr, Raleigh, NC 27617" at bounding box center [69, 177] width 108 height 21
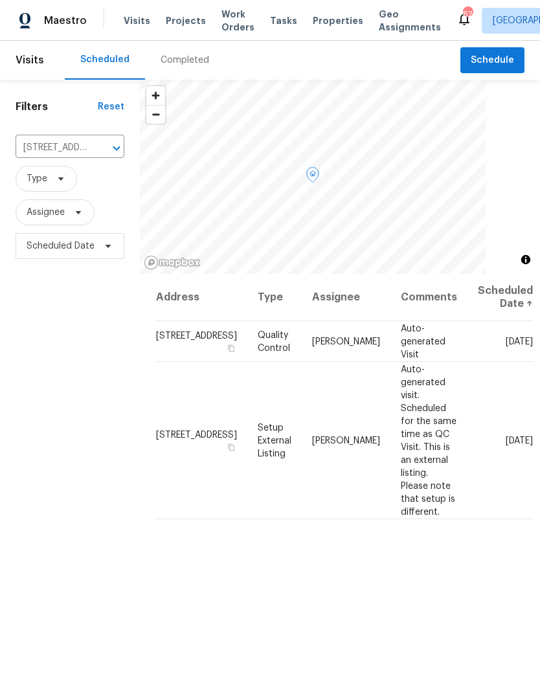
click at [0, 0] on icon at bounding box center [0, 0] width 0 height 0
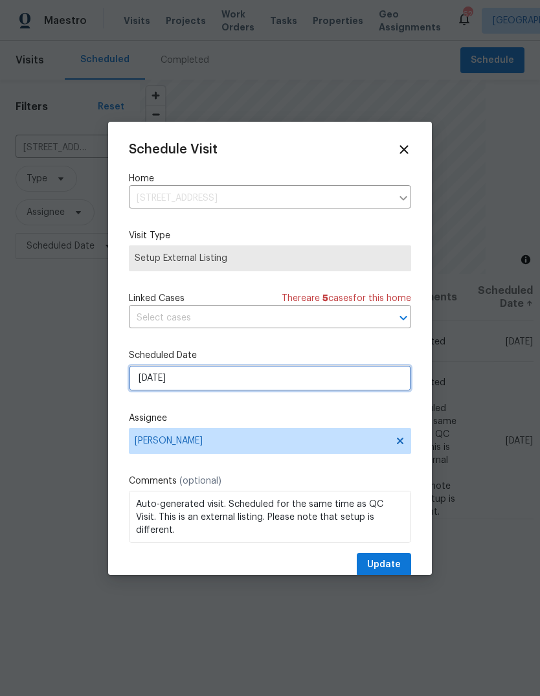
click at [141, 386] on input "10/10/2025" at bounding box center [270, 378] width 282 height 26
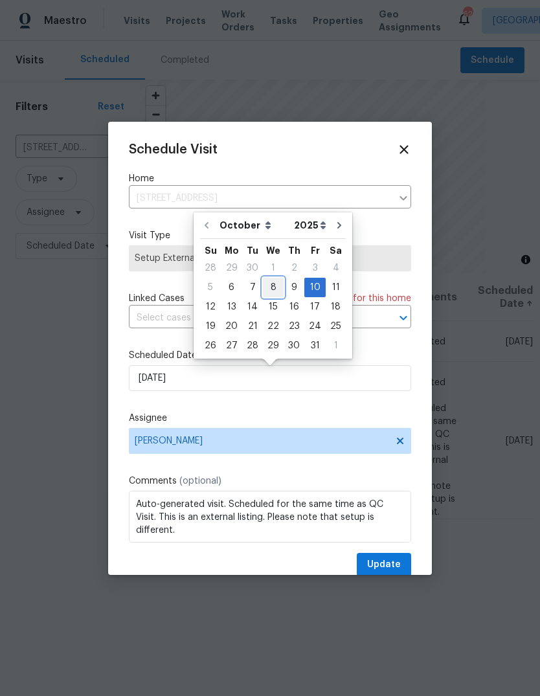
click at [272, 288] on div "8" at bounding box center [273, 288] width 21 height 18
type input "10/8/2025"
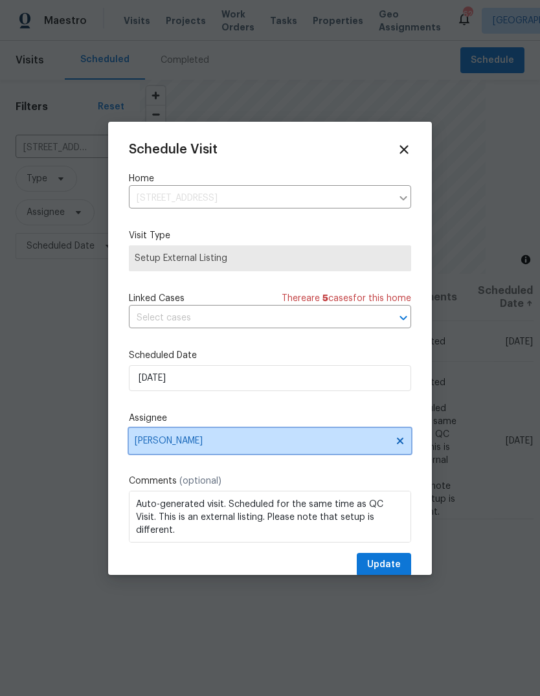
click at [152, 446] on span "Lee Privette" at bounding box center [262, 441] width 254 height 10
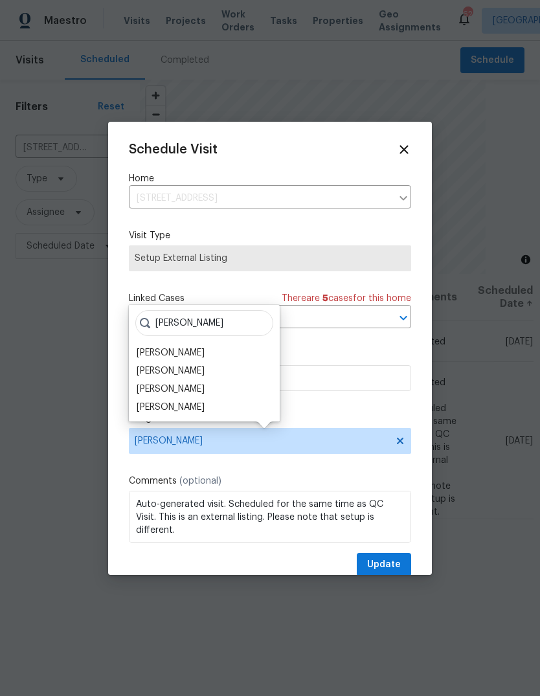
type input "Hunt"
click at [203, 393] on div "Hunter Anderson" at bounding box center [171, 389] width 68 height 13
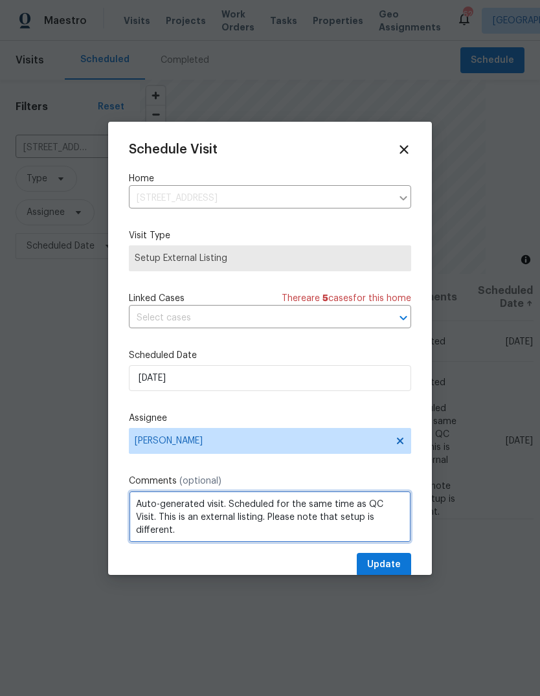
click at [403, 525] on textarea "Auto-generated visit. Scheduled for the same time as QC Visit. This is an exter…" at bounding box center [270, 517] width 282 height 52
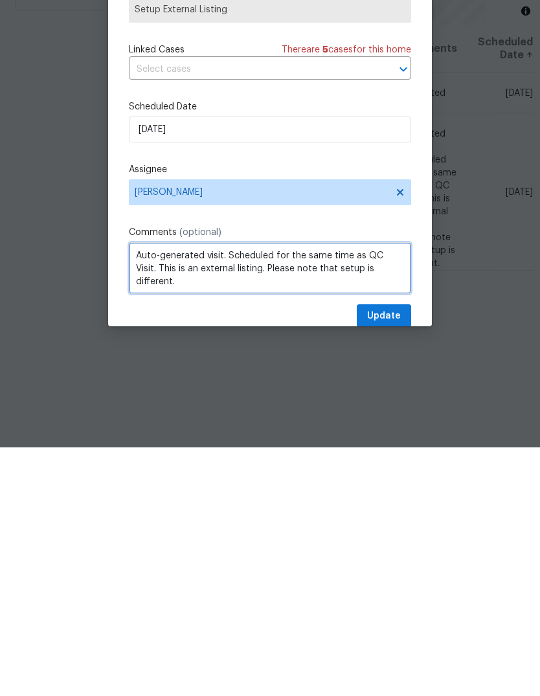
scroll to position [49, 0]
type textarea "Auto-generated visit. Scheduled for the same time as QC Visit. This is an exter…"
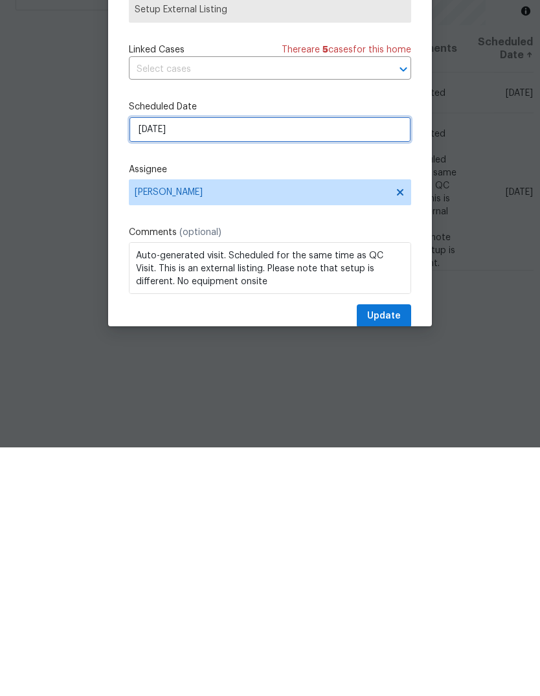
click at [276, 365] on input "10/8/2025" at bounding box center [270, 378] width 282 height 26
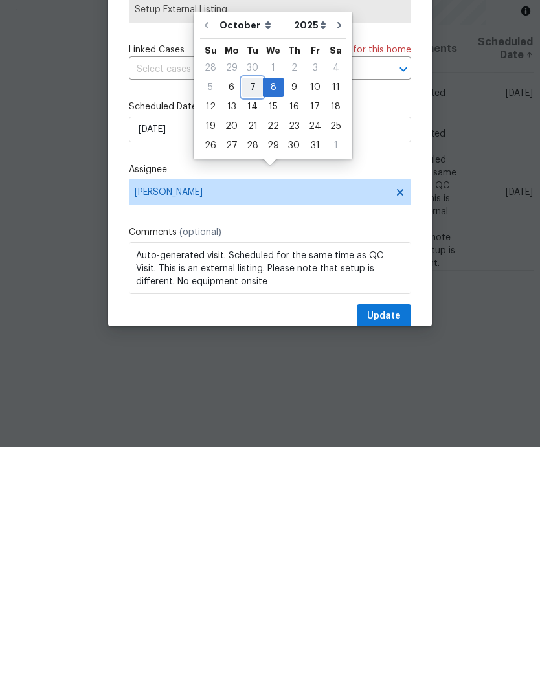
click at [257, 327] on div "7" at bounding box center [252, 336] width 21 height 18
type input "10/7/2025"
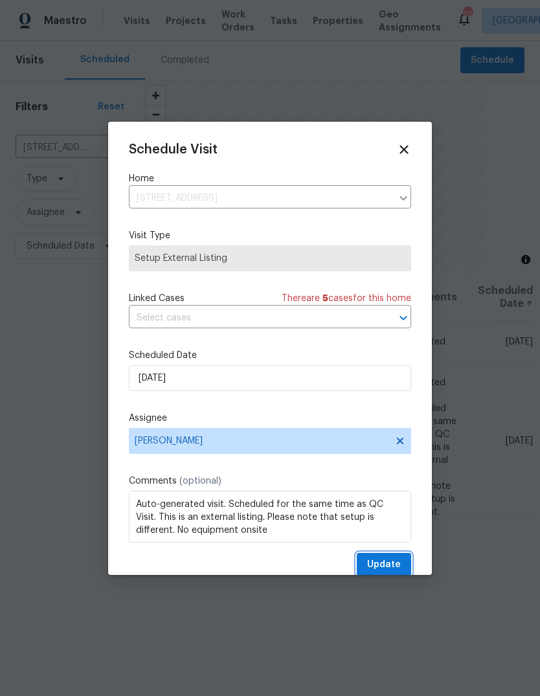
click at [389, 561] on span "Update" at bounding box center [384, 565] width 34 height 16
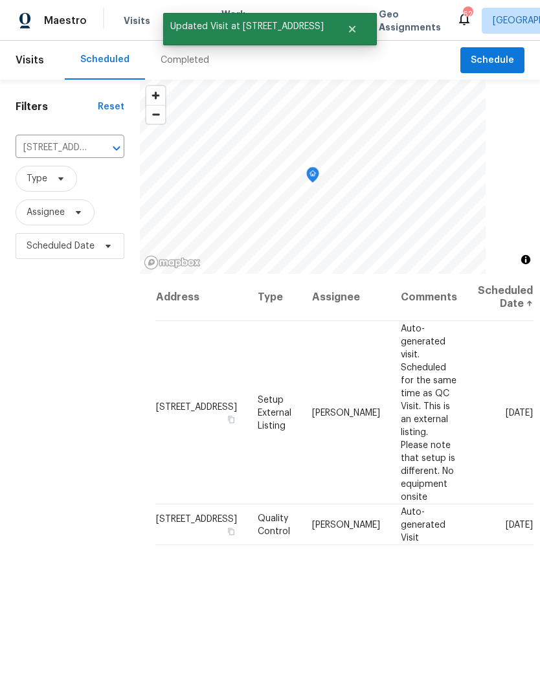
scroll to position [0, 0]
click at [100, 146] on icon "Clear" at bounding box center [99, 148] width 13 height 13
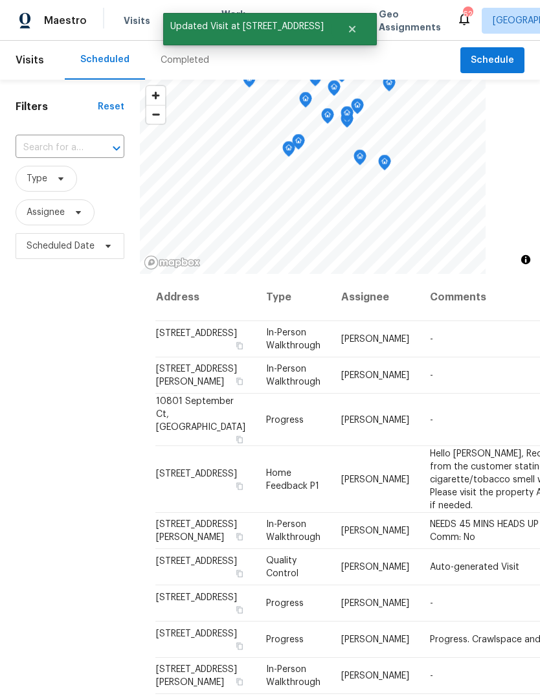
click at [29, 417] on div "Filters Reset ​ Type Assignee Scheduled Date" at bounding box center [70, 456] width 140 height 752
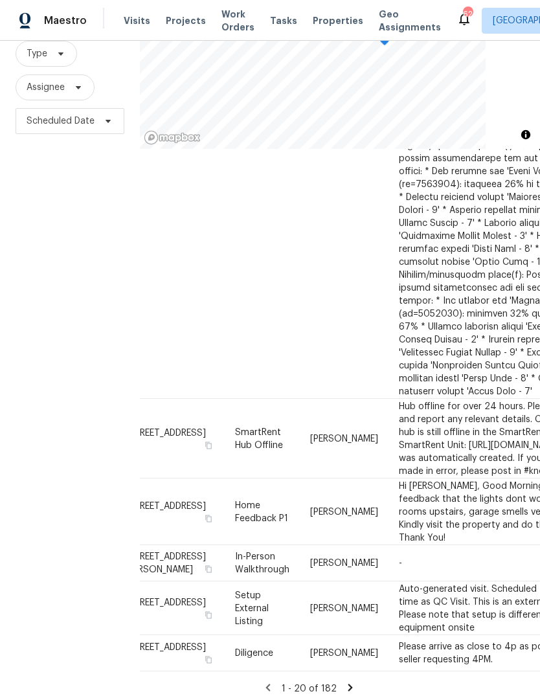
scroll to position [1725, 31]
click at [349, 684] on icon at bounding box center [350, 687] width 5 height 7
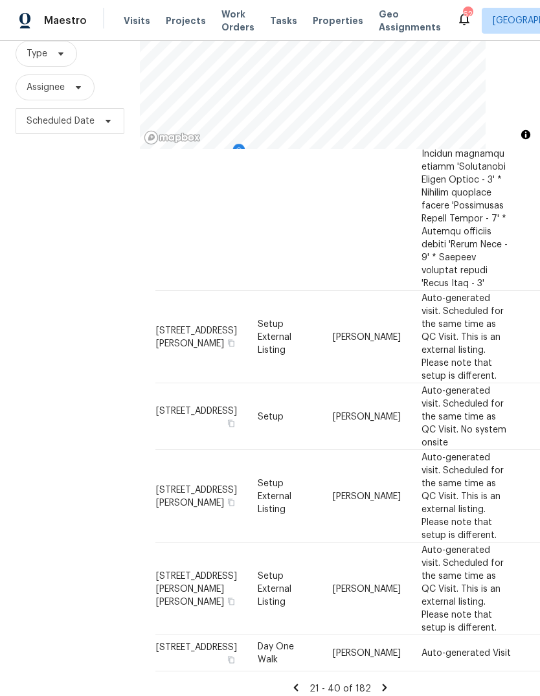
scroll to position [49, 0]
click at [387, 682] on icon at bounding box center [385, 688] width 12 height 12
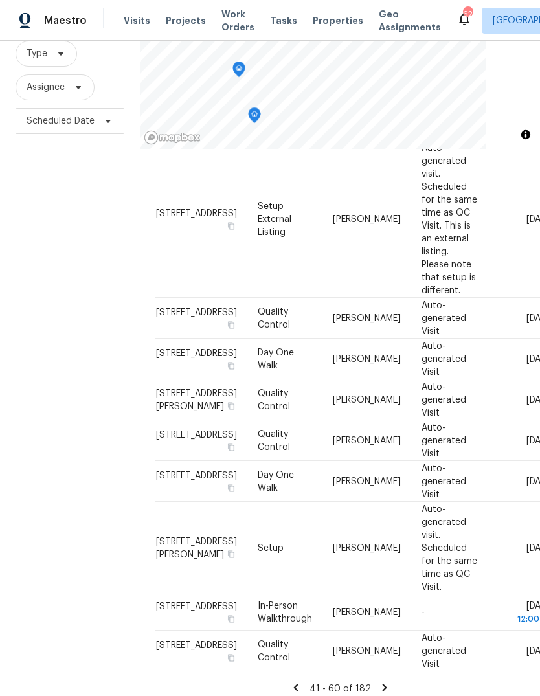
click at [386, 682] on icon at bounding box center [385, 688] width 12 height 12
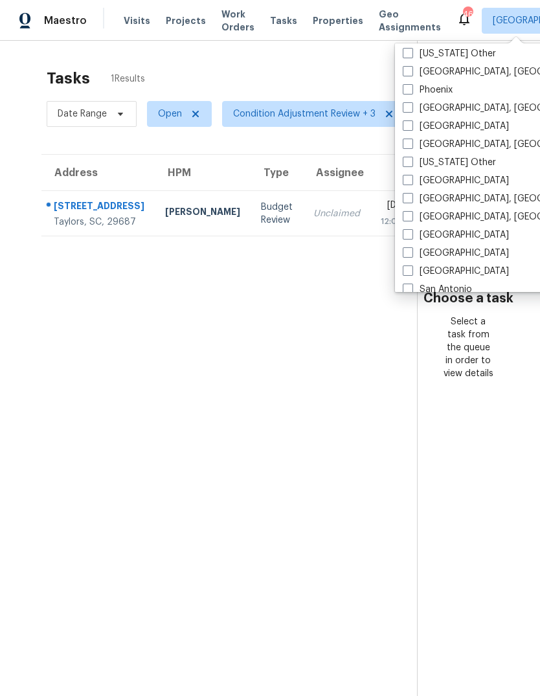
scroll to position [1508, 0]
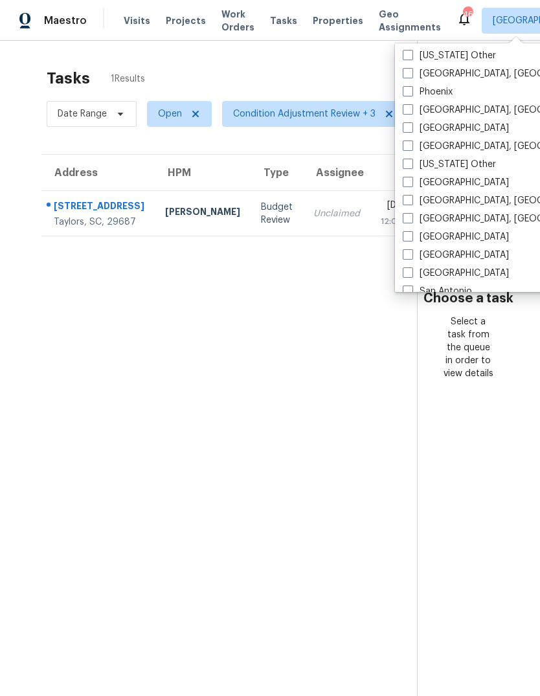
click at [413, 218] on label "Richmond, VA" at bounding box center [503, 219] width 201 height 13
click at [411, 218] on input "Richmond, VA" at bounding box center [407, 217] width 8 height 8
checkbox input "true"
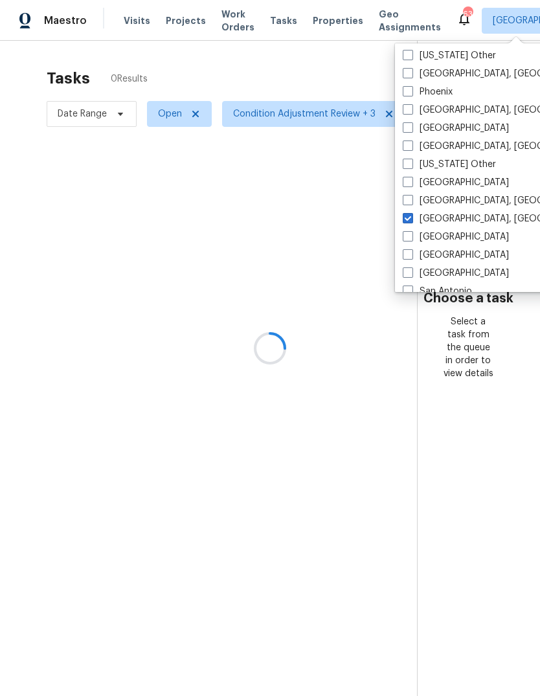
click at [299, 71] on div at bounding box center [270, 348] width 540 height 696
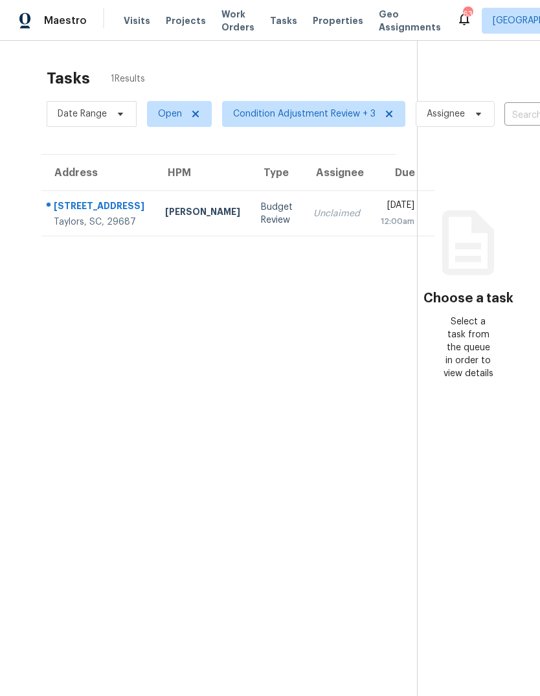
click at [229, 27] on span "Work Orders" at bounding box center [238, 21] width 33 height 26
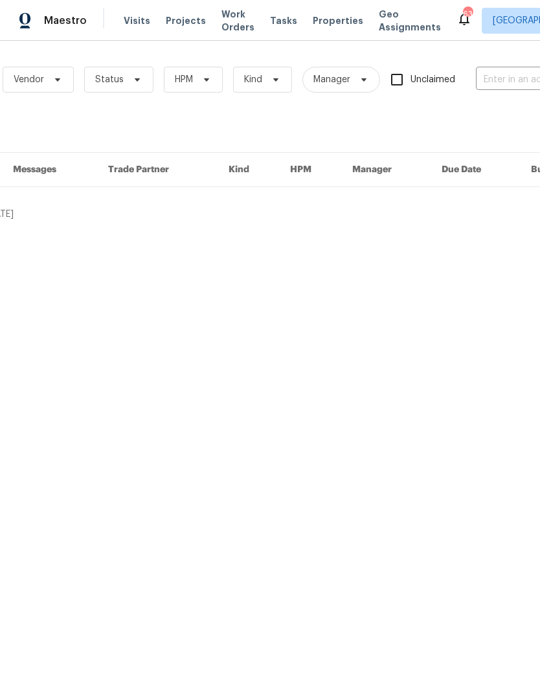
scroll to position [0, 72]
click at [517, 82] on input "text" at bounding box center [541, 80] width 130 height 20
type input "4913 belmont"
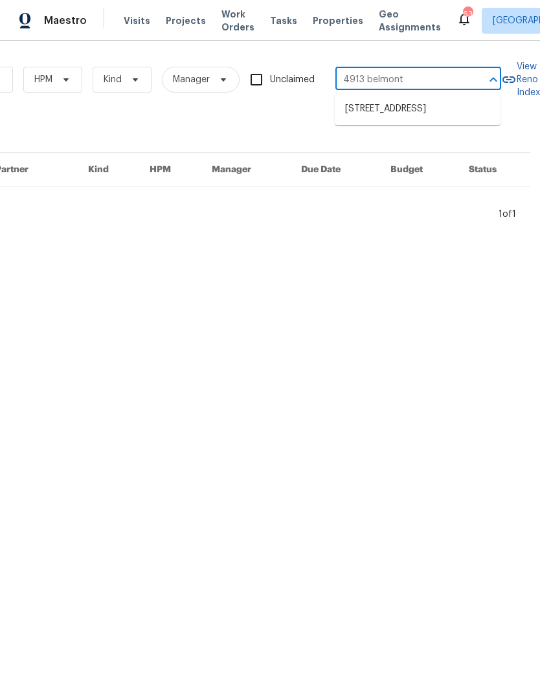
click at [380, 113] on li "4913 Belmont Rd, Richmond, VA 23234" at bounding box center [418, 108] width 166 height 21
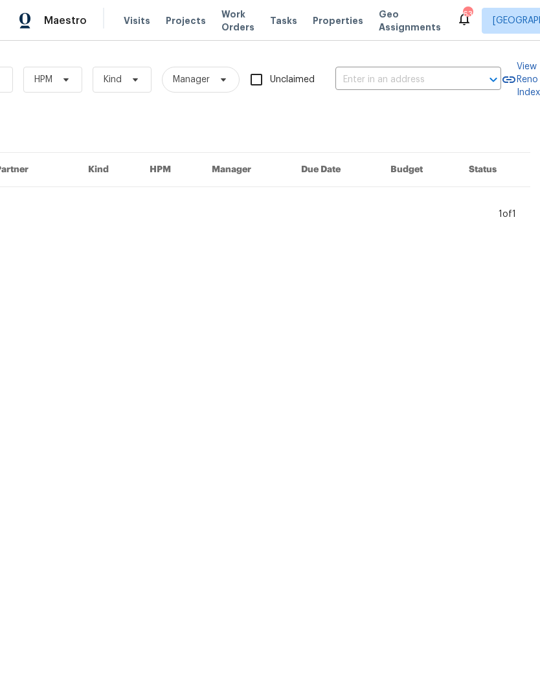
type input "4913 Belmont Rd, Richmond, VA 23234"
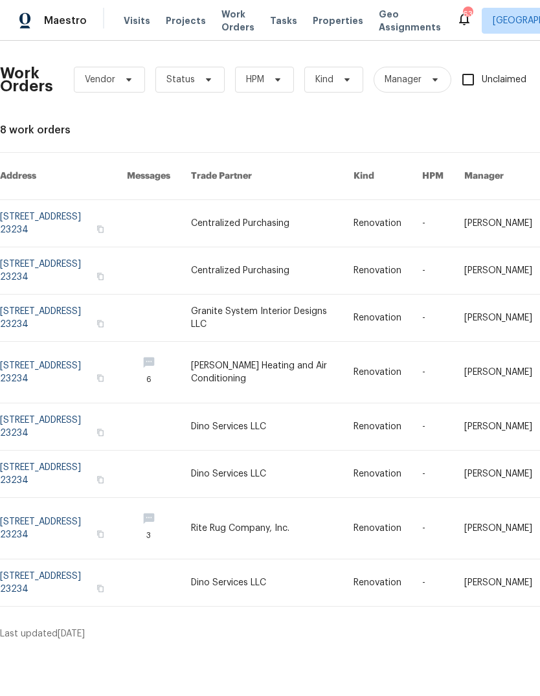
click at [28, 213] on link at bounding box center [63, 223] width 127 height 47
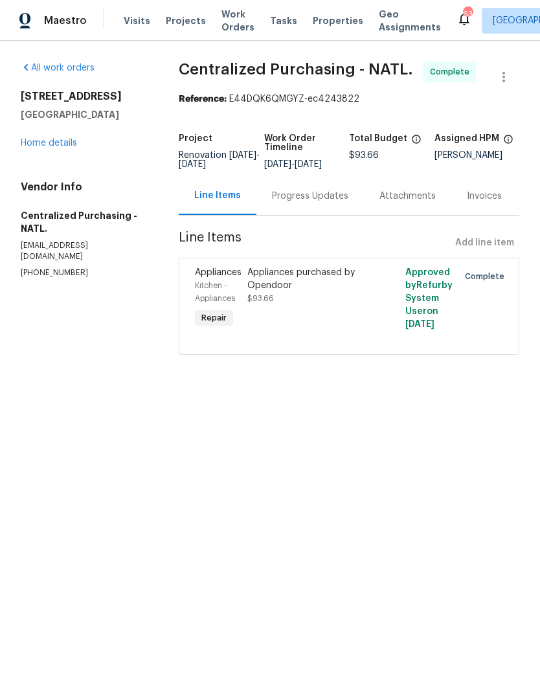
click at [58, 139] on link "Home details" at bounding box center [49, 143] width 56 height 9
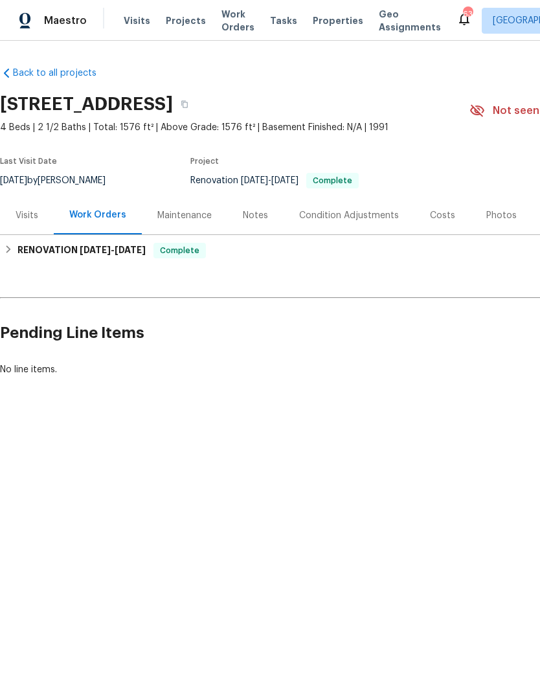
click at [198, 214] on div "Maintenance" at bounding box center [184, 215] width 54 height 13
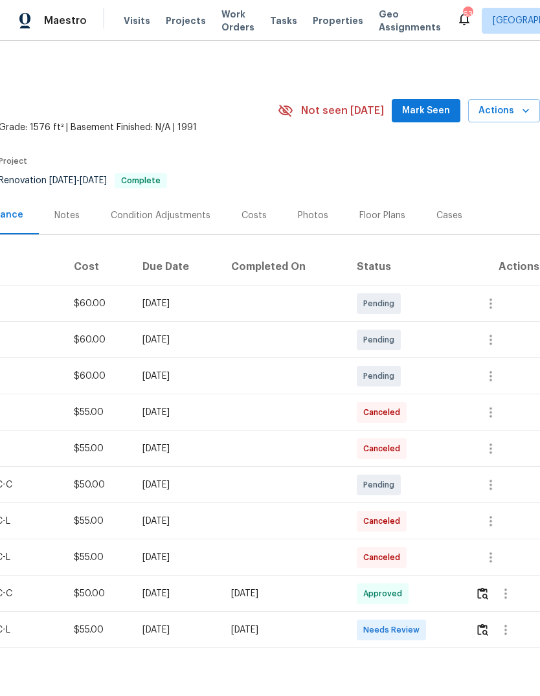
scroll to position [0, 192]
click at [487, 588] on img "button" at bounding box center [482, 594] width 11 height 12
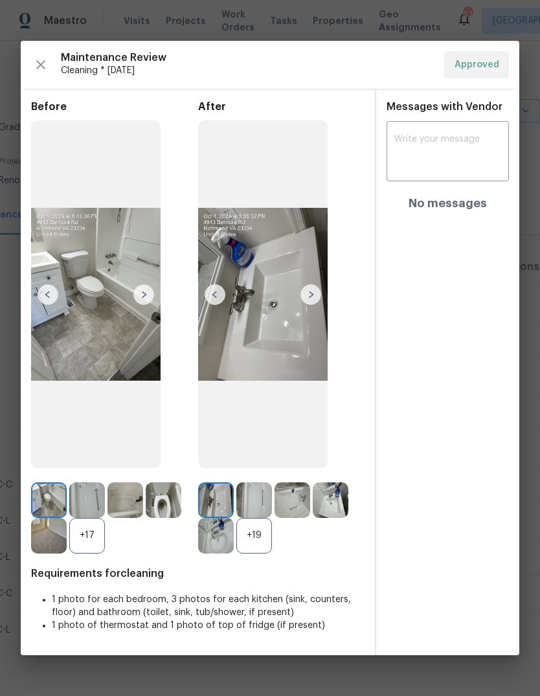
click at [314, 292] on img at bounding box center [311, 294] width 21 height 21
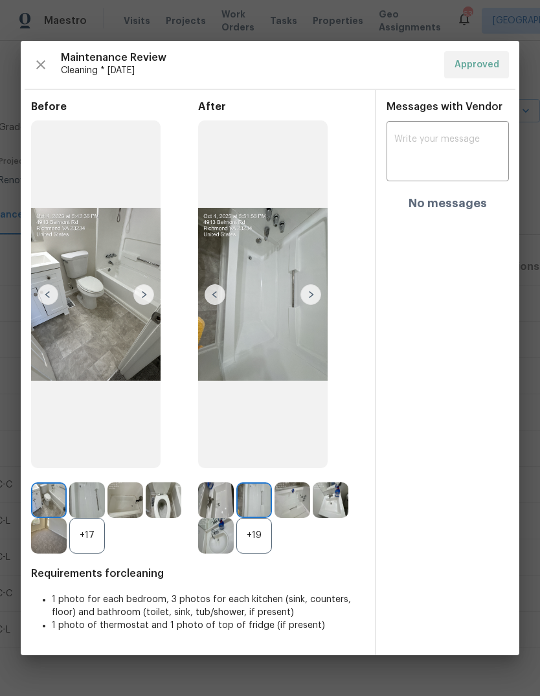
click at [314, 290] on img at bounding box center [311, 294] width 21 height 21
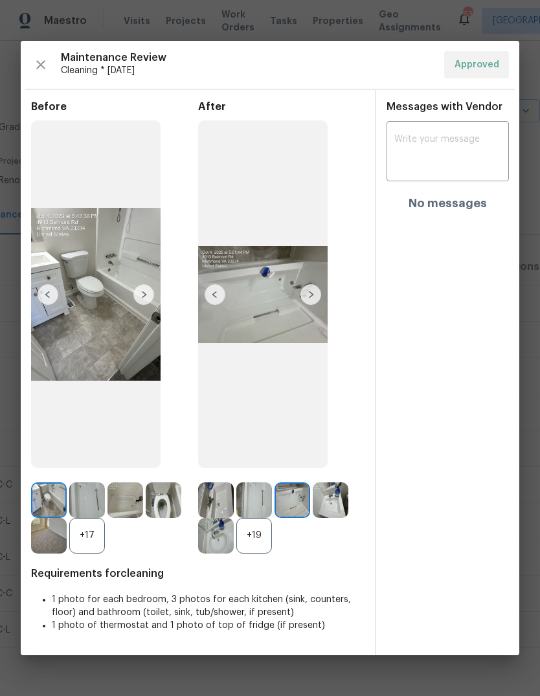
click at [316, 287] on img at bounding box center [311, 294] width 21 height 21
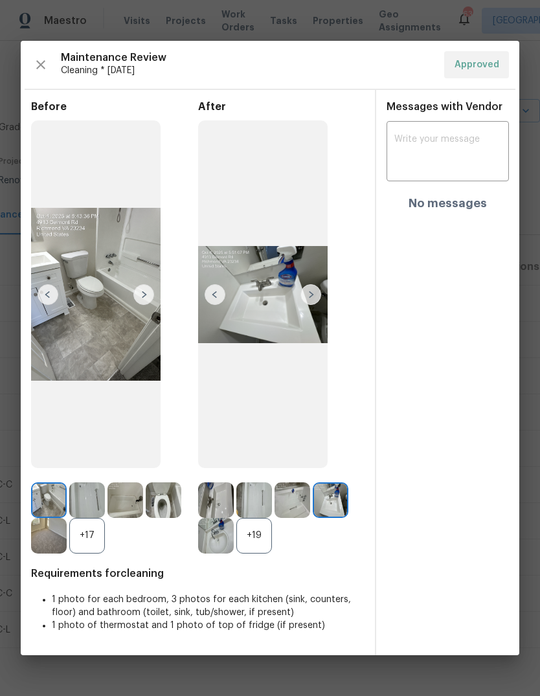
click at [312, 290] on img at bounding box center [311, 294] width 21 height 21
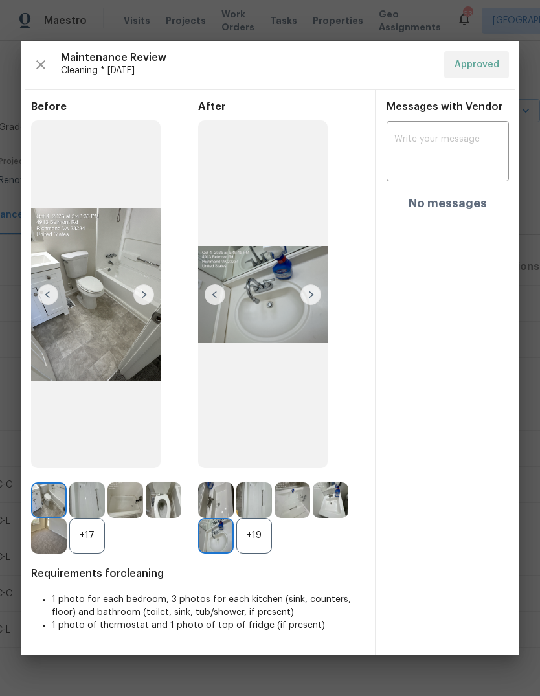
click at [317, 290] on img at bounding box center [311, 294] width 21 height 21
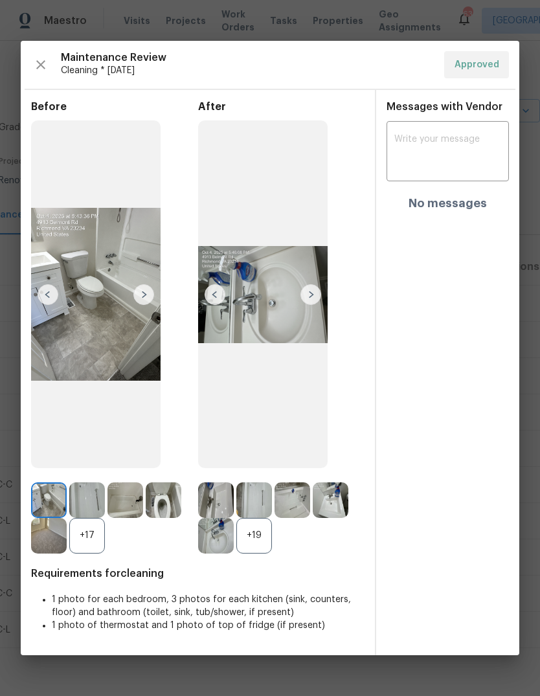
click at [307, 295] on img at bounding box center [311, 294] width 21 height 21
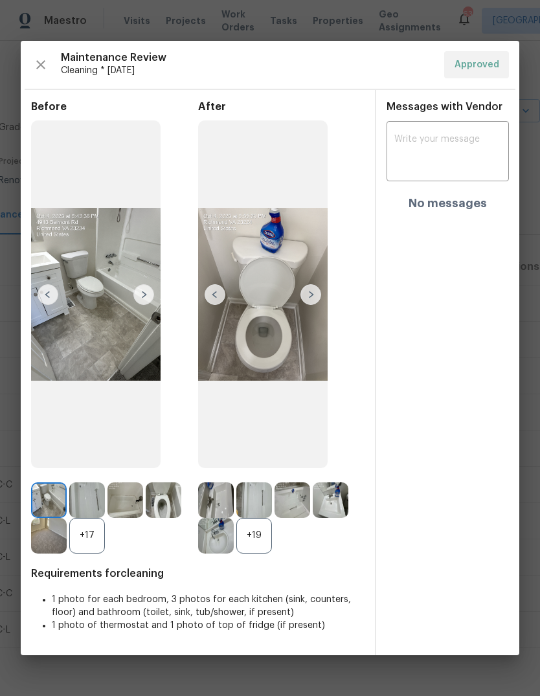
click at [314, 292] on img at bounding box center [311, 294] width 21 height 21
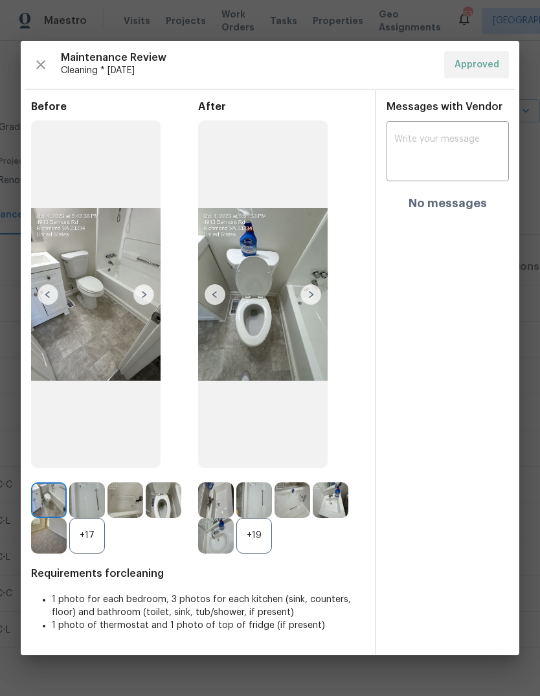
click at [315, 292] on img at bounding box center [311, 294] width 21 height 21
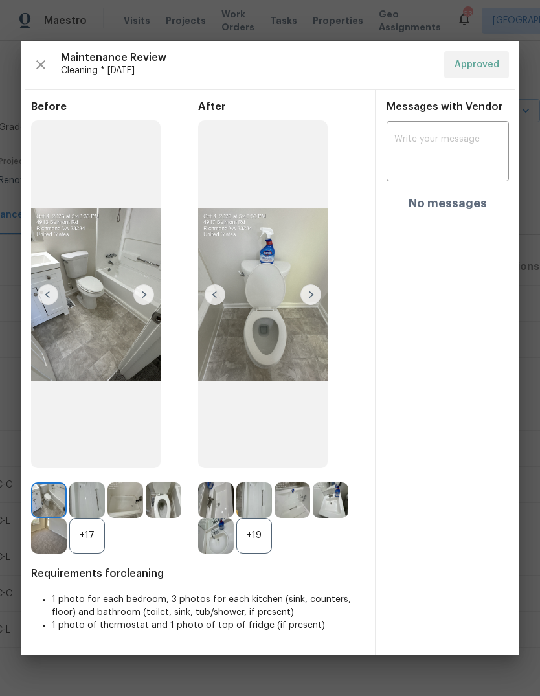
click at [220, 510] on img at bounding box center [216, 501] width 36 height 36
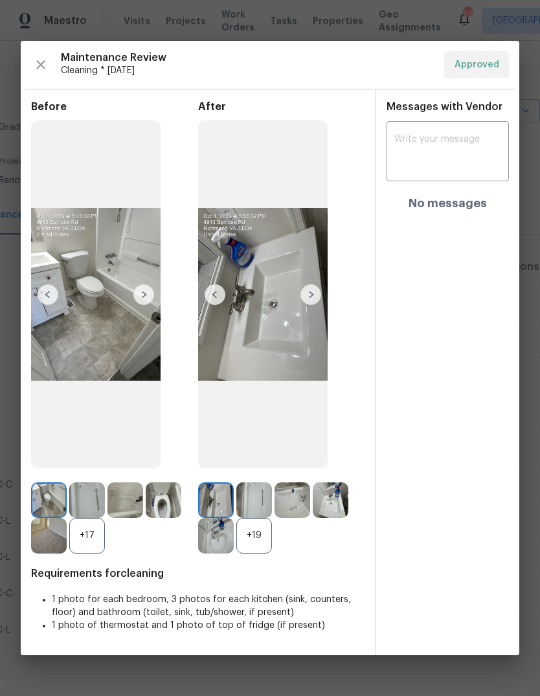
click at [265, 502] on img at bounding box center [254, 501] width 36 height 36
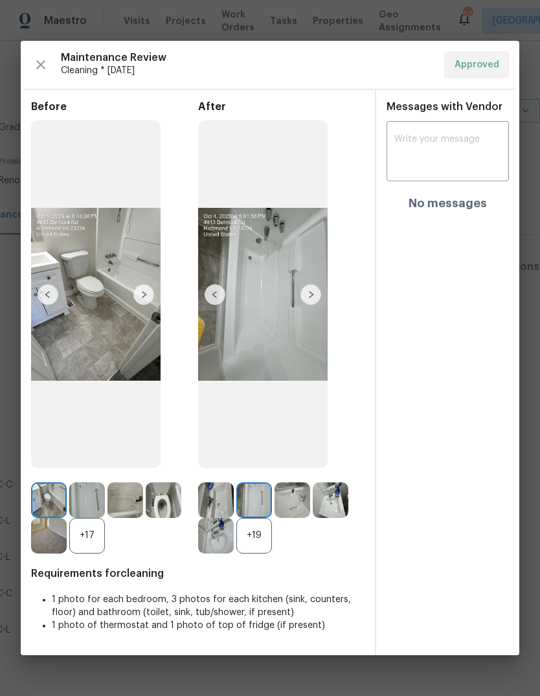
click at [296, 503] on img at bounding box center [293, 501] width 36 height 36
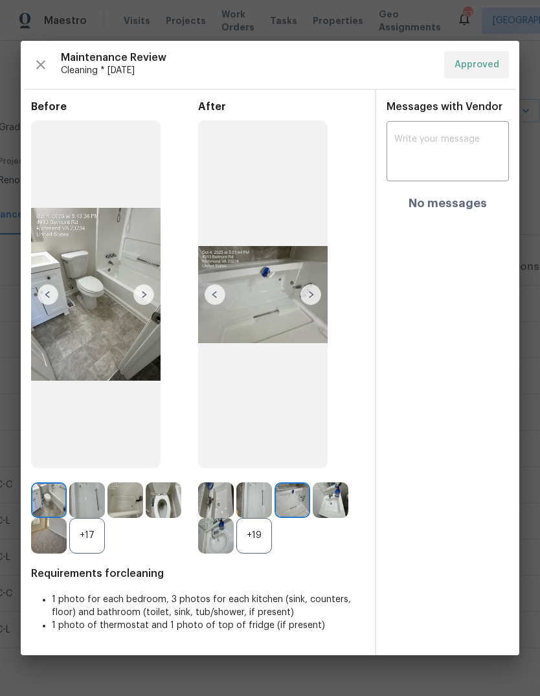
click at [341, 511] on img at bounding box center [331, 501] width 36 height 36
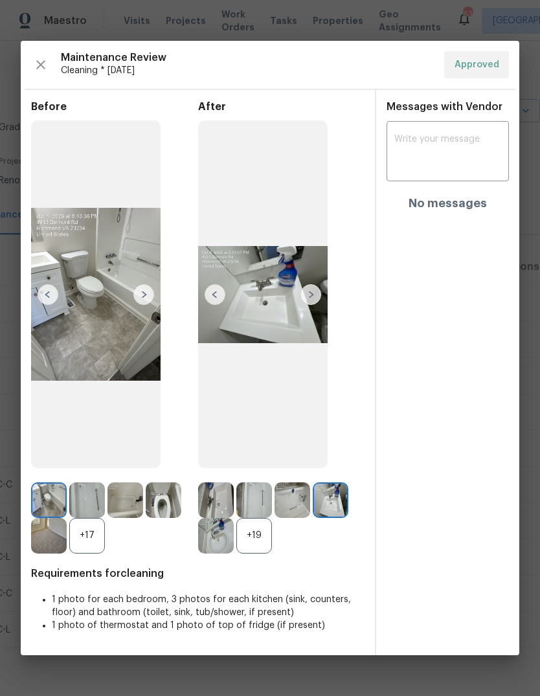
click at [310, 294] on img at bounding box center [311, 294] width 21 height 21
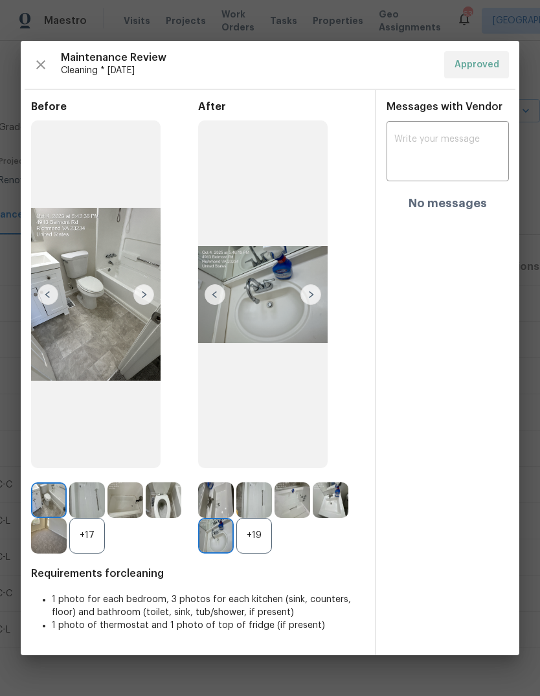
click at [313, 291] on img at bounding box center [311, 294] width 21 height 21
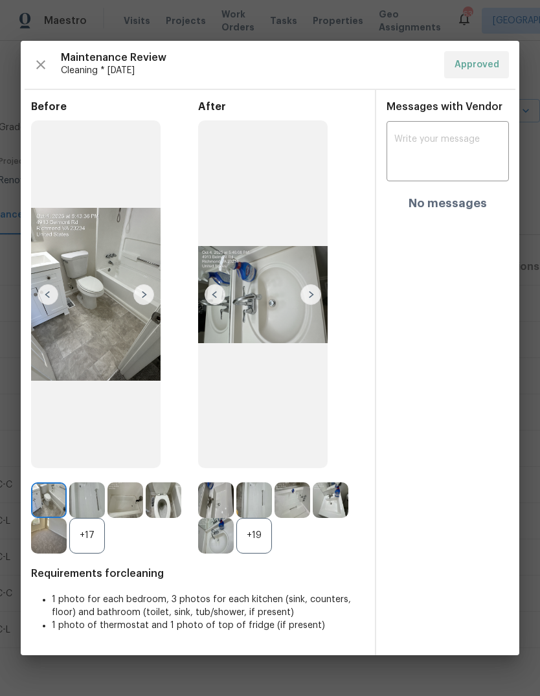
click at [313, 290] on img at bounding box center [311, 294] width 21 height 21
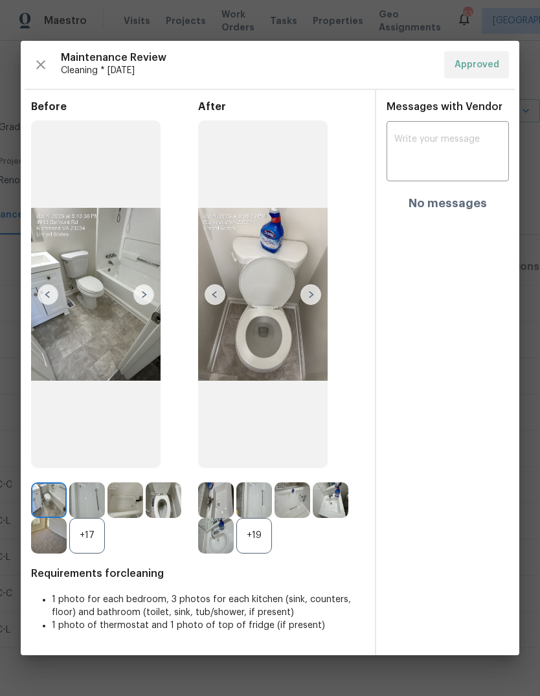
click at [312, 292] on img at bounding box center [311, 294] width 21 height 21
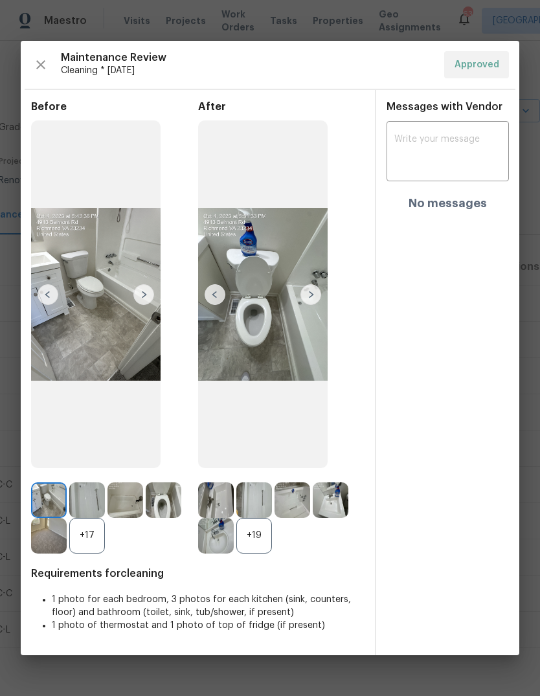
click at [314, 293] on img at bounding box center [311, 294] width 21 height 21
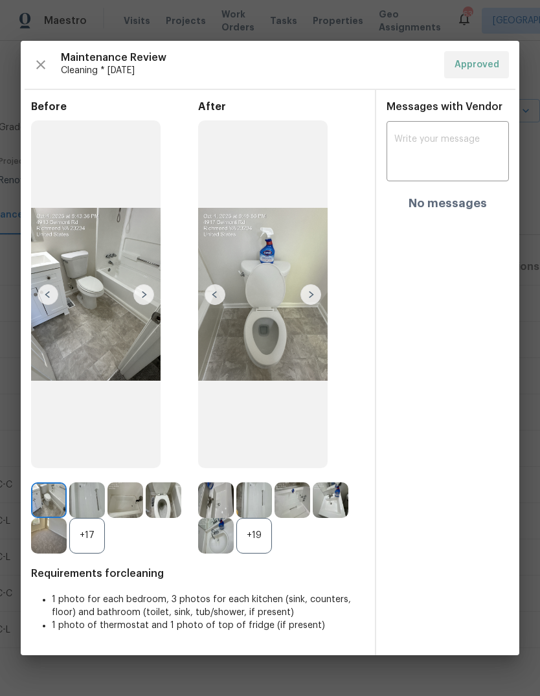
click at [315, 292] on img at bounding box center [311, 294] width 21 height 21
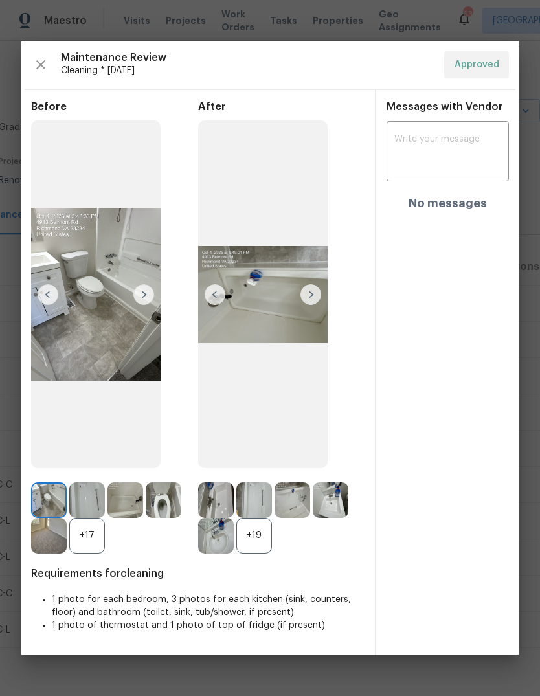
click at [314, 292] on img at bounding box center [311, 294] width 21 height 21
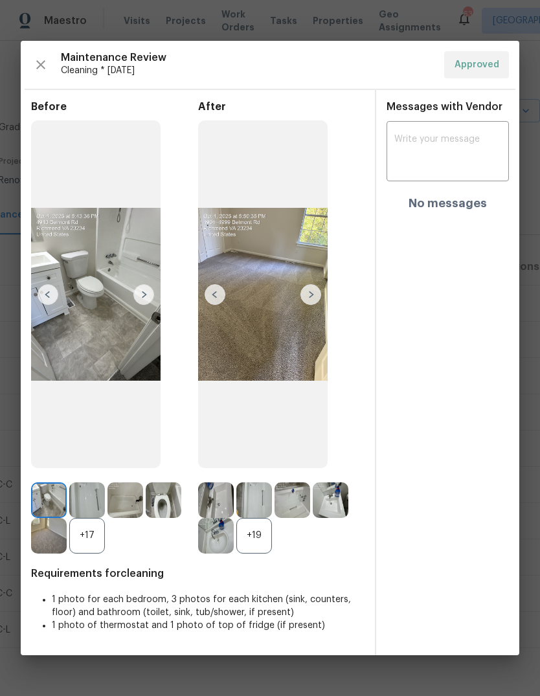
click at [313, 293] on img at bounding box center [311, 294] width 21 height 21
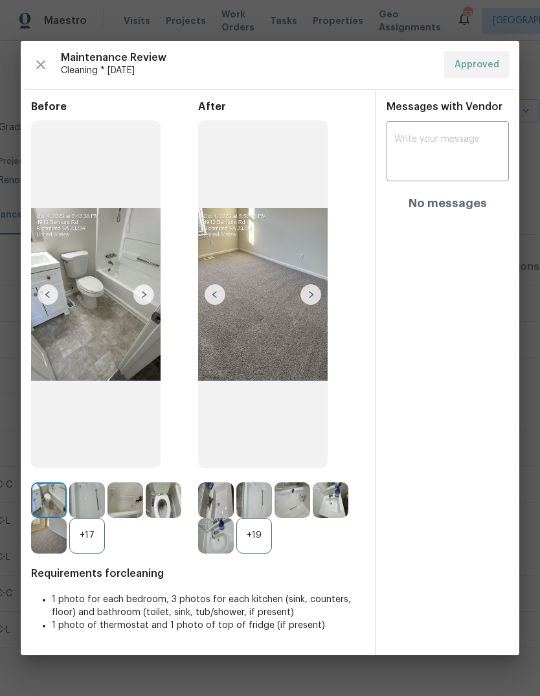
click at [315, 293] on img at bounding box center [311, 294] width 21 height 21
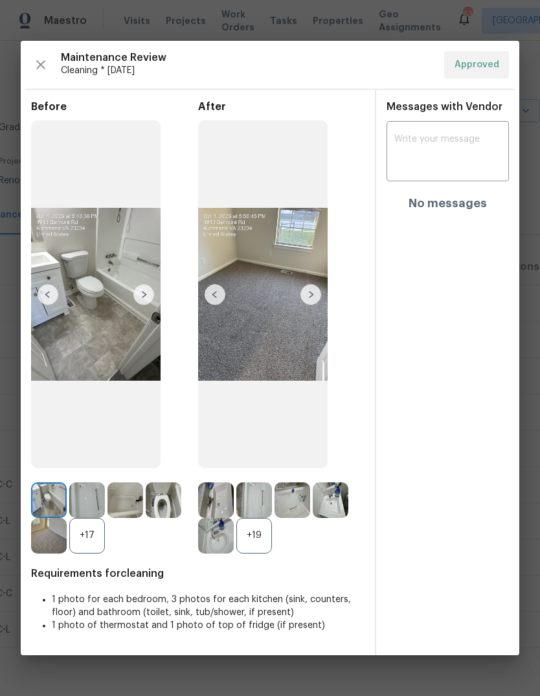
click at [312, 290] on img at bounding box center [311, 294] width 21 height 21
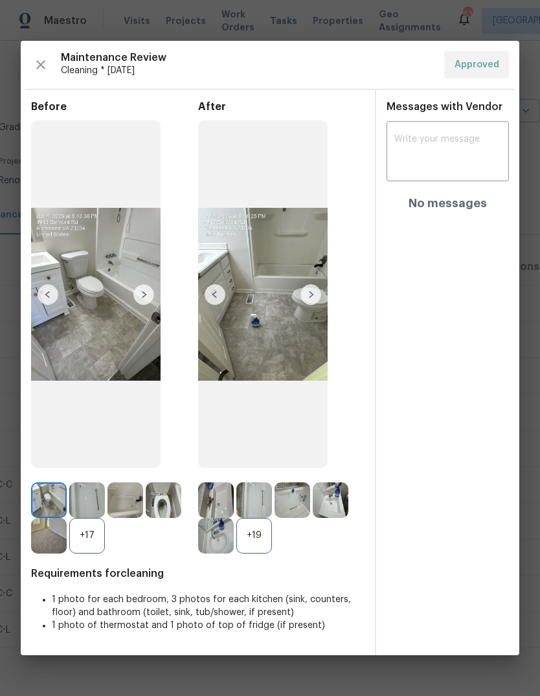
click at [314, 292] on img at bounding box center [311, 294] width 21 height 21
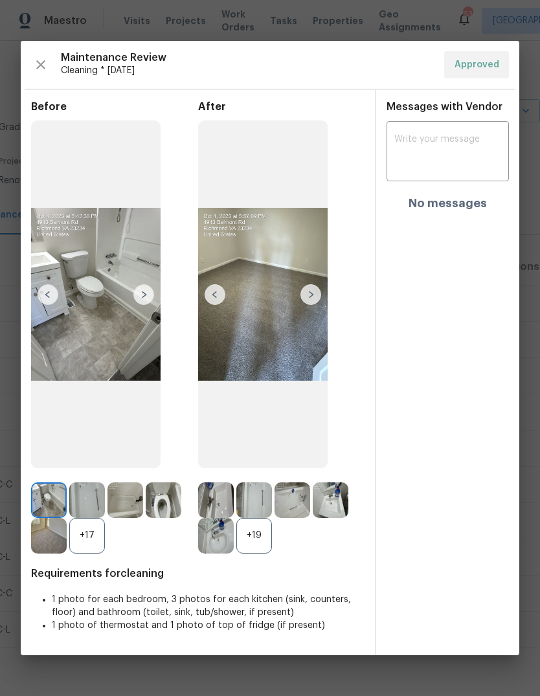
click at [319, 294] on img at bounding box center [311, 294] width 21 height 21
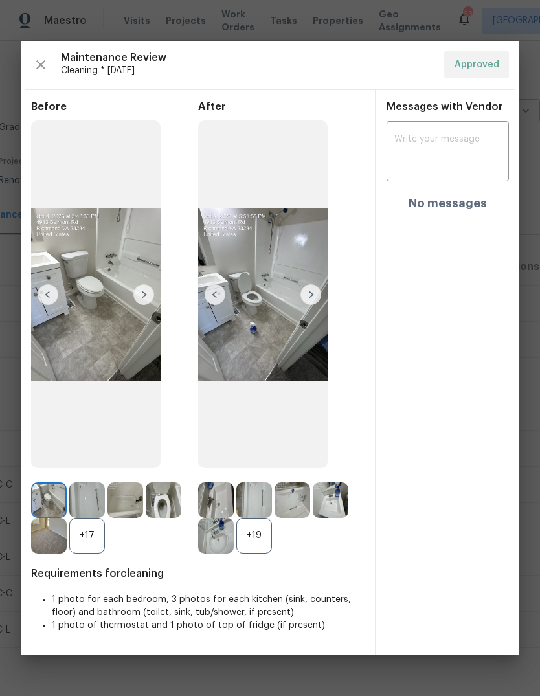
click at [262, 546] on div "+19" at bounding box center [254, 536] width 36 height 36
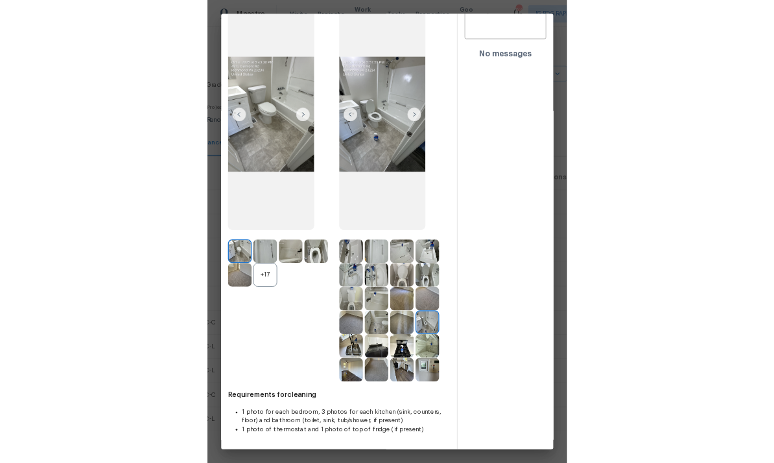
scroll to position [130, 0]
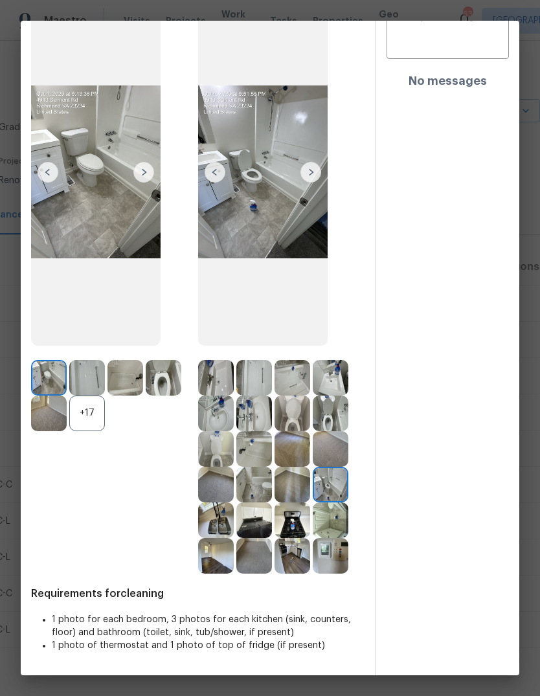
click at [218, 545] on img at bounding box center [216, 556] width 36 height 36
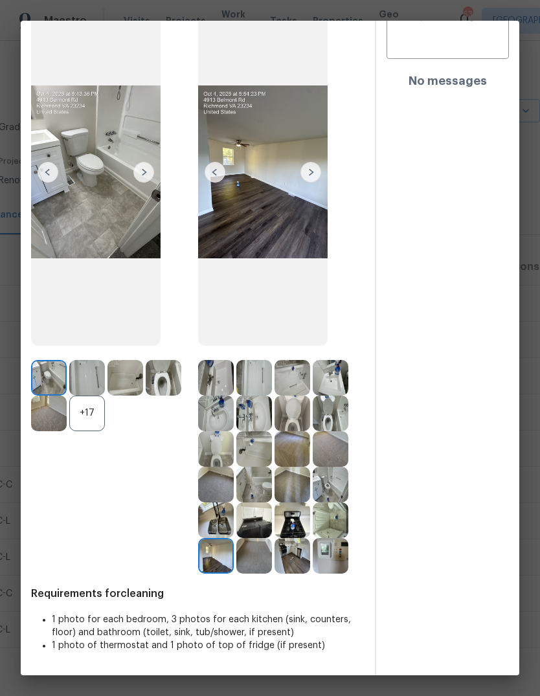
scroll to position [0, 0]
